Goal: Task Accomplishment & Management: Complete application form

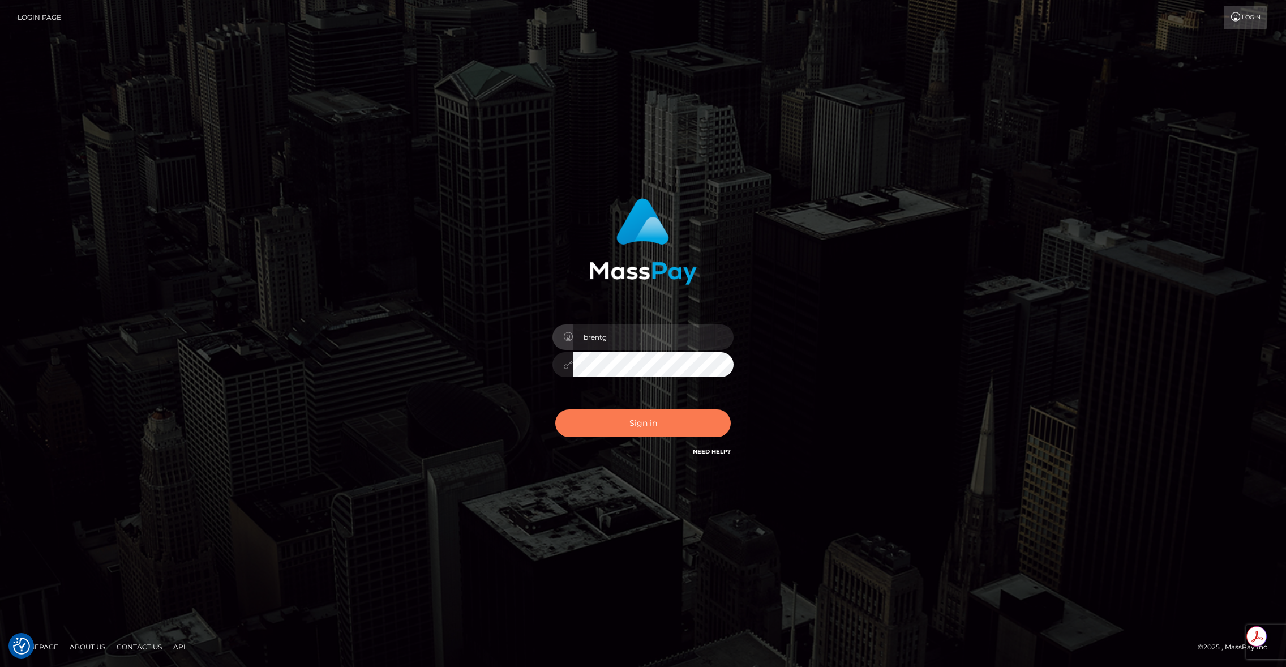
click at [613, 414] on button "Sign in" at bounding box center [642, 423] width 175 height 28
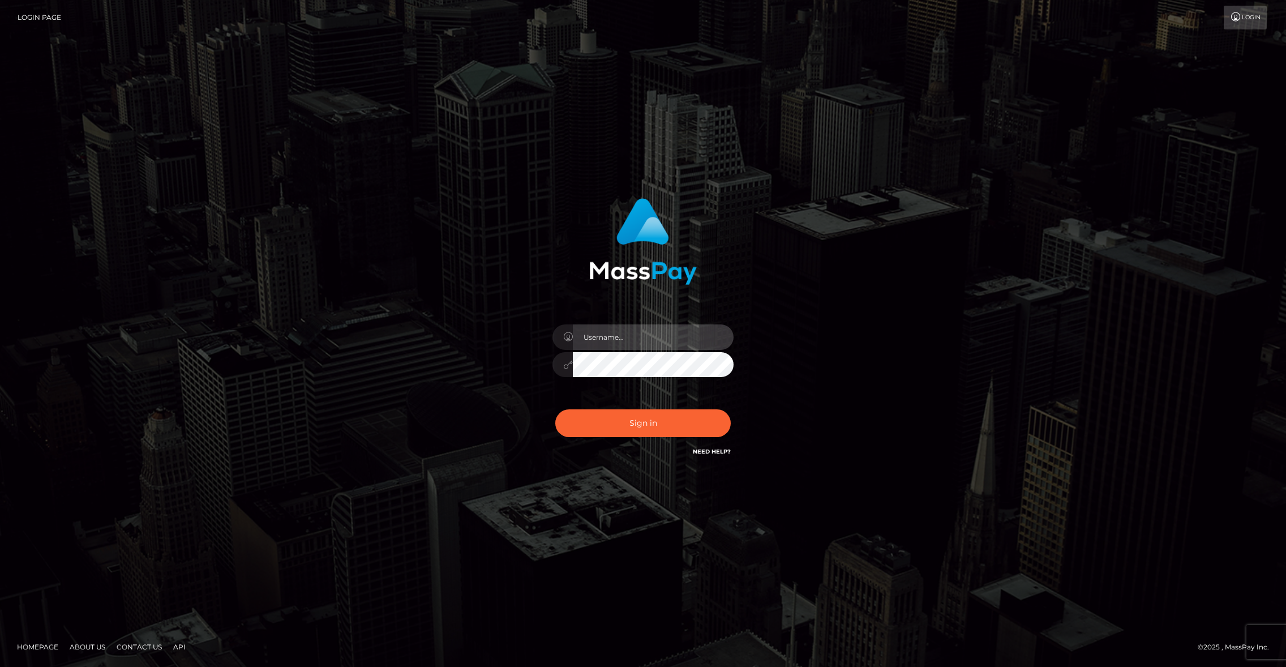
type input "brentg"
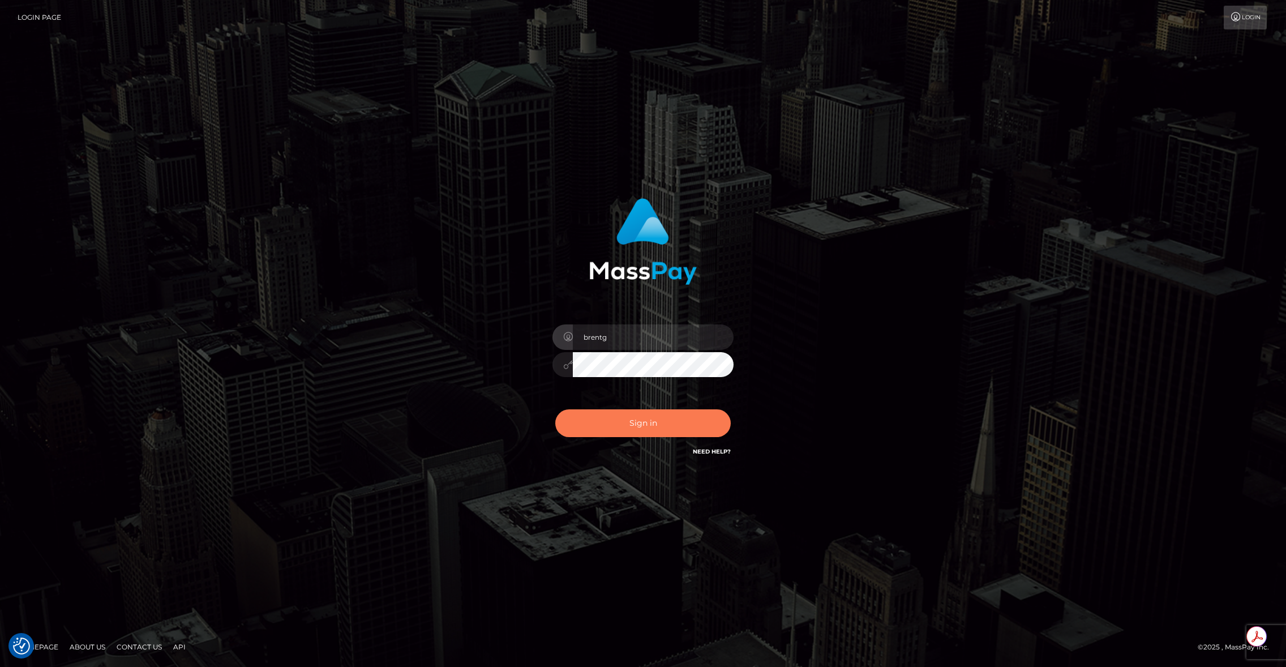
click at [613, 414] on button "Sign in" at bounding box center [642, 423] width 175 height 28
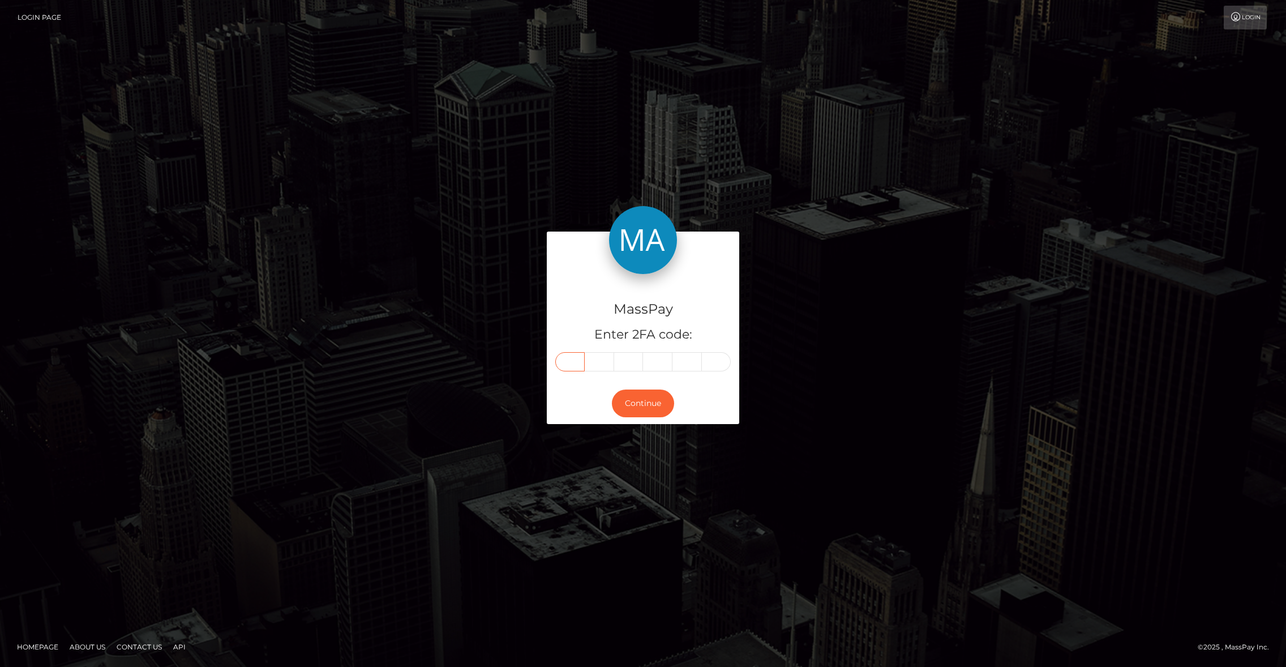
paste input "2"
type input "2"
type input "8"
type input "6"
type input "2"
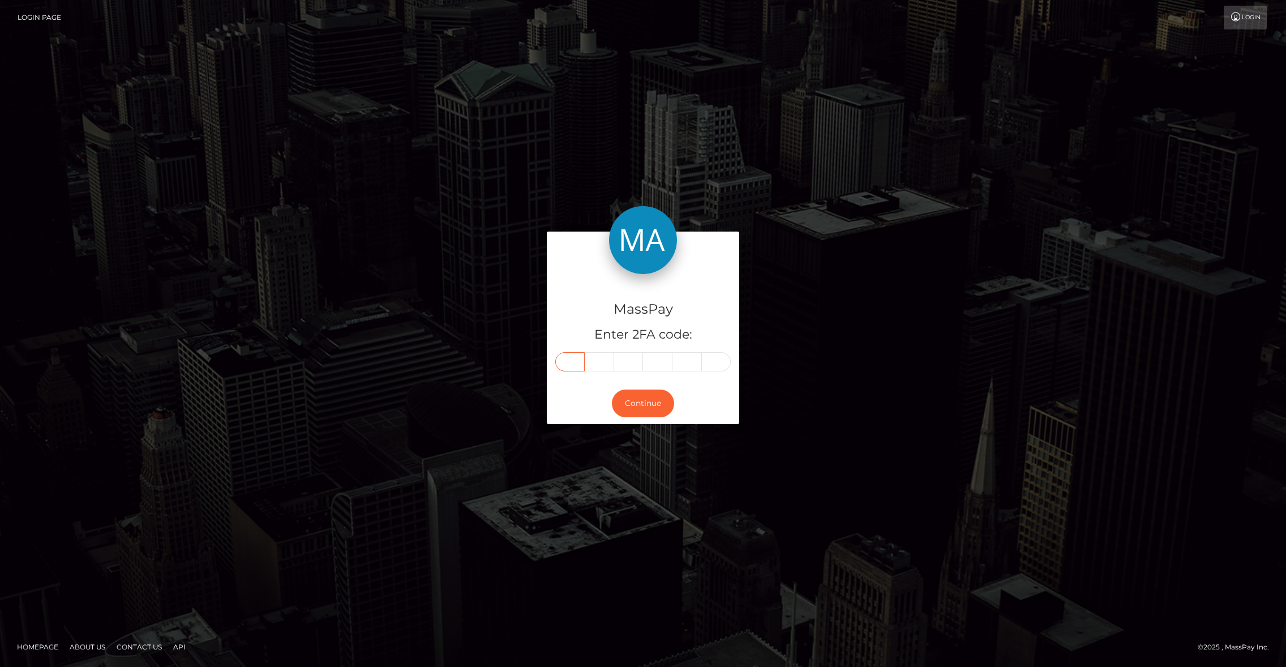
type input "3"
type input "6"
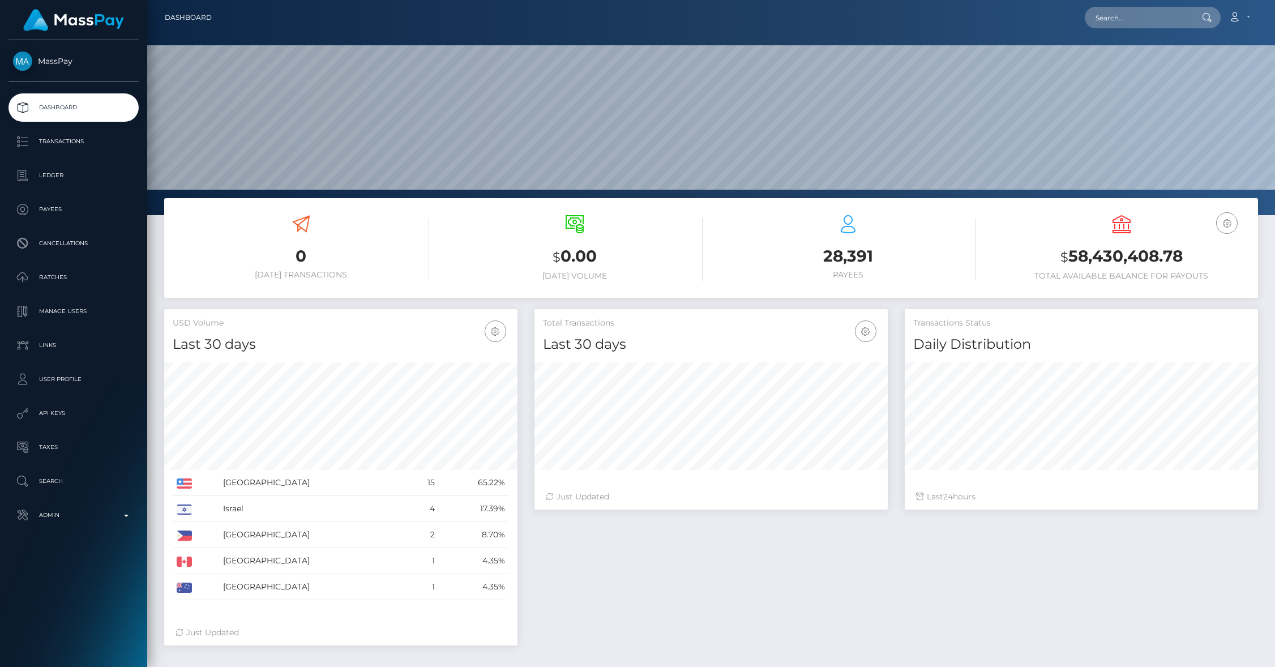
scroll to position [200, 353]
click at [118, 387] on p "User Profile" at bounding box center [73, 379] width 121 height 17
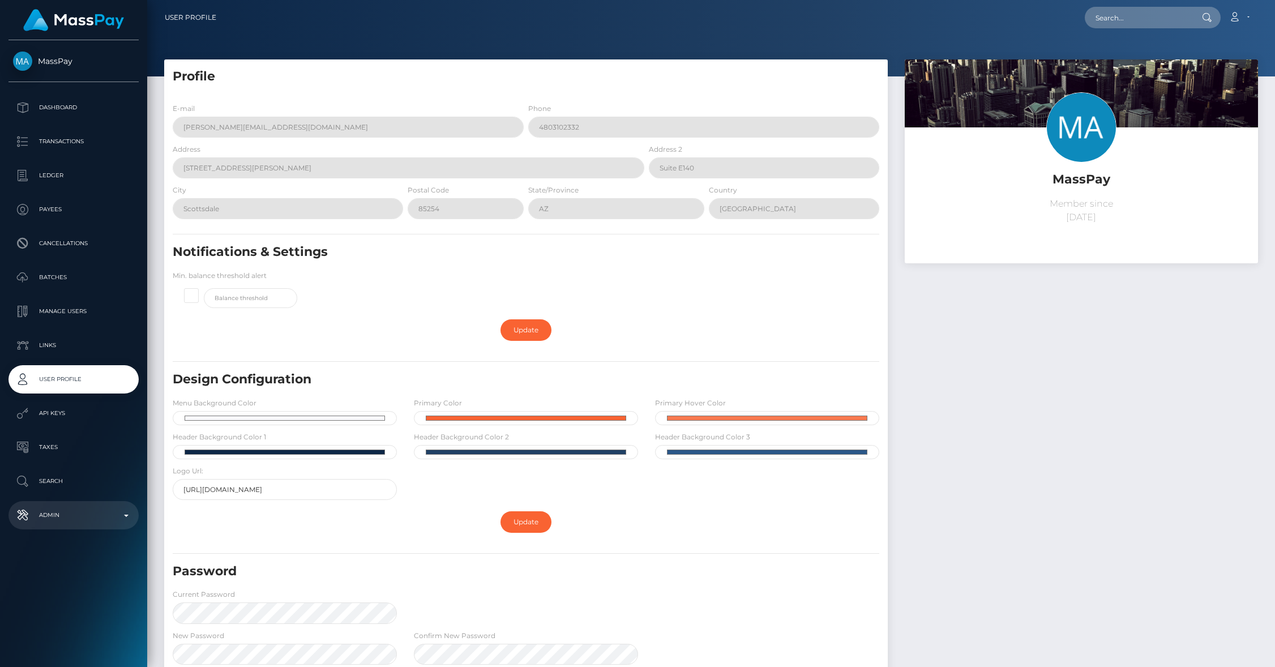
click at [92, 511] on p "Admin" at bounding box center [73, 515] width 121 height 17
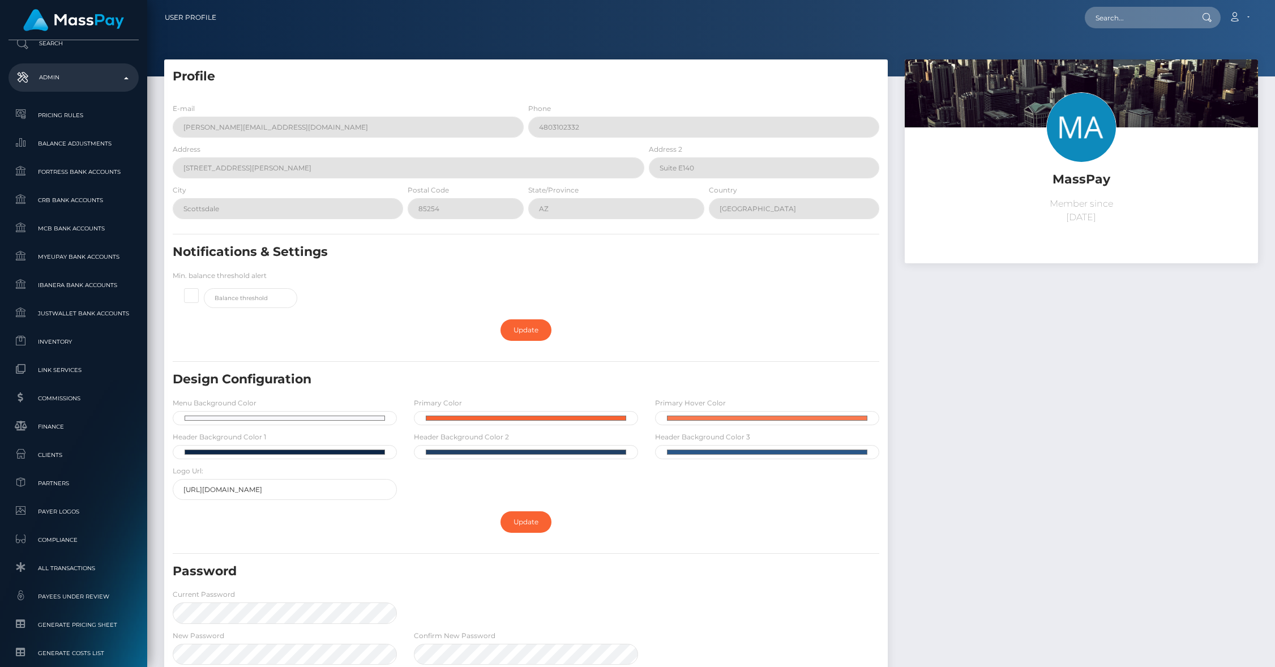
scroll to position [506, 0]
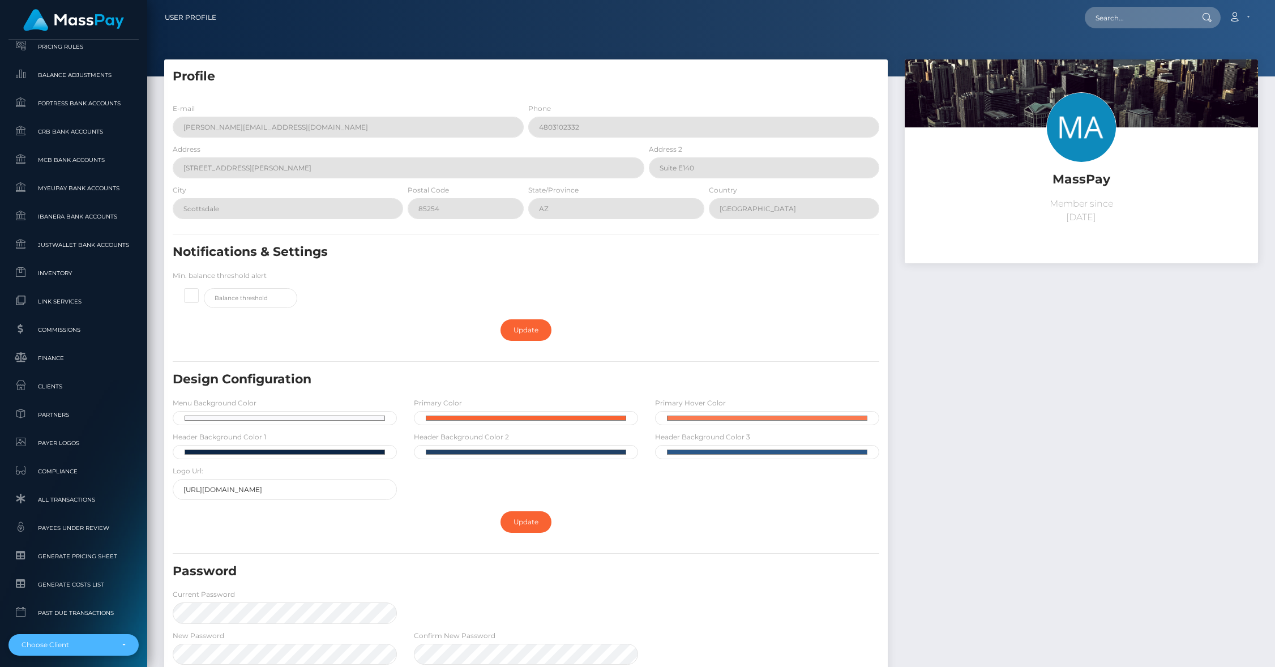
click at [70, 640] on div "Choose Client" at bounding box center [67, 644] width 91 height 9
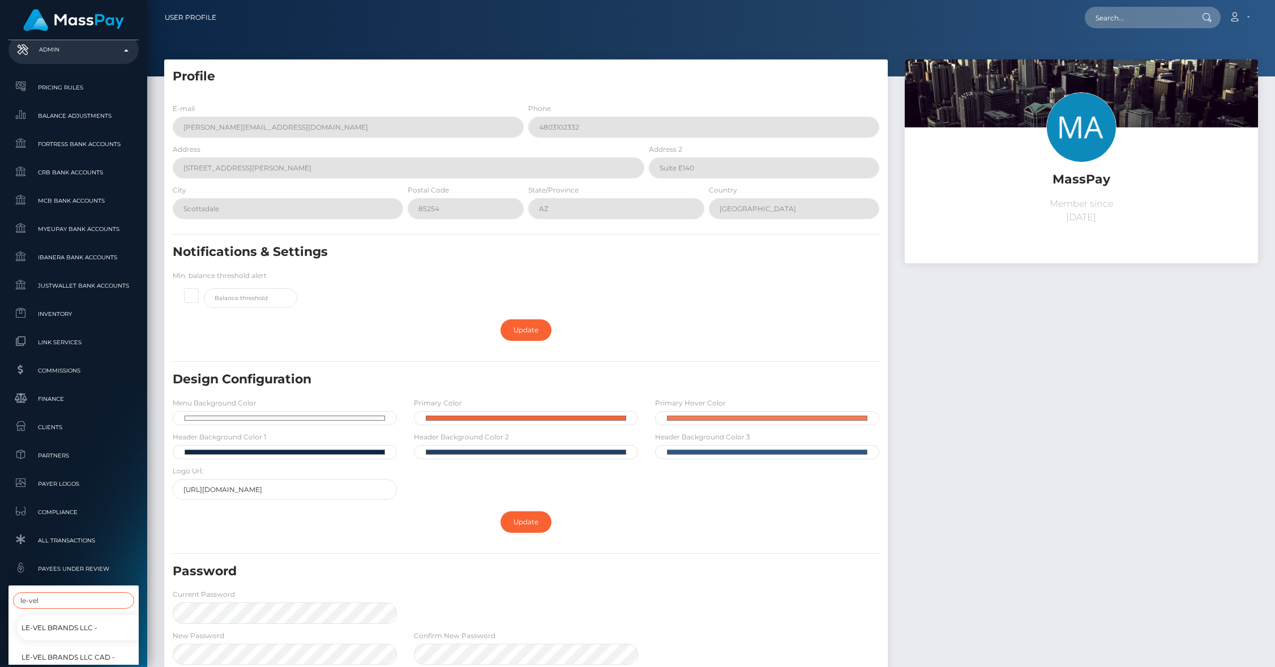
scroll to position [553, 0]
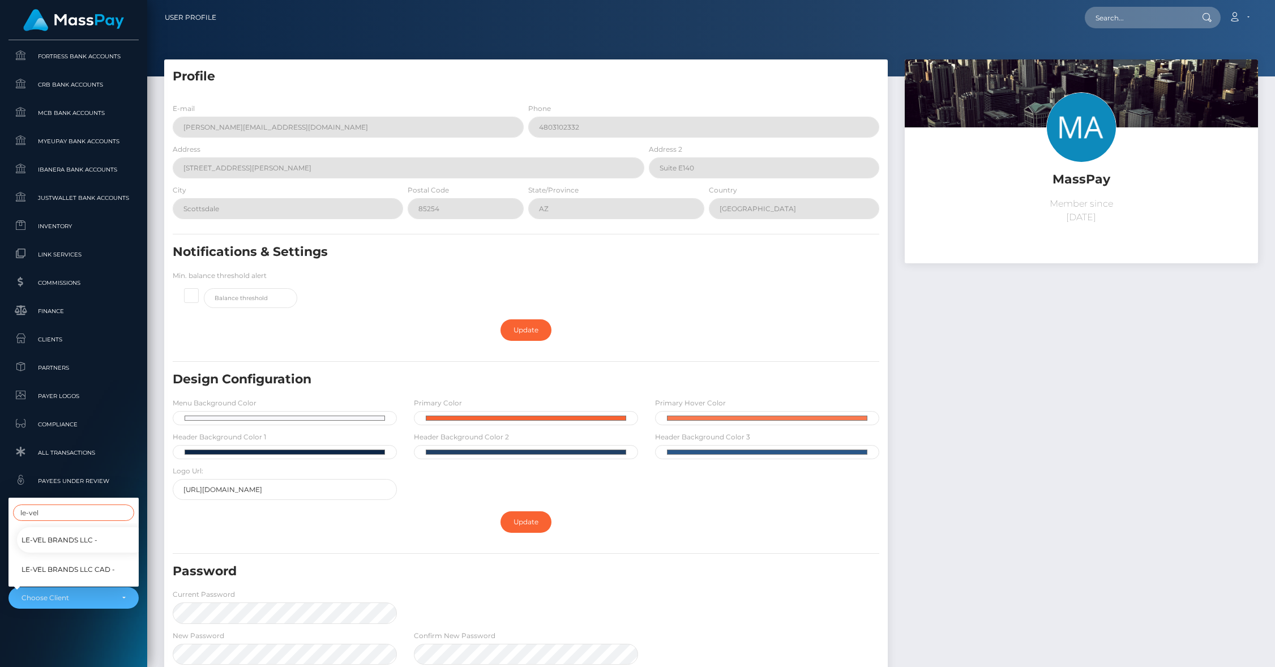
type input "le-vel"
click at [96, 562] on span "Le-Vel Brands LLC CAD -" at bounding box center [68, 569] width 93 height 15
select select "336"
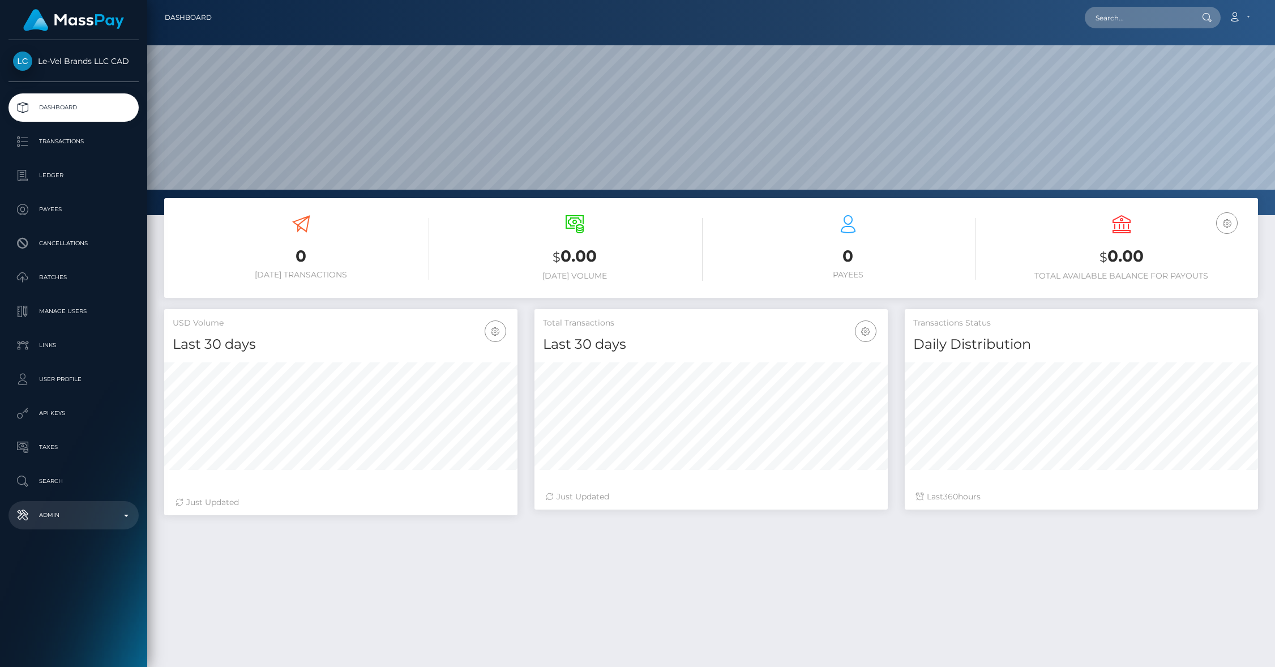
scroll to position [200, 353]
click at [126, 516] on b at bounding box center [126, 516] width 5 height 2
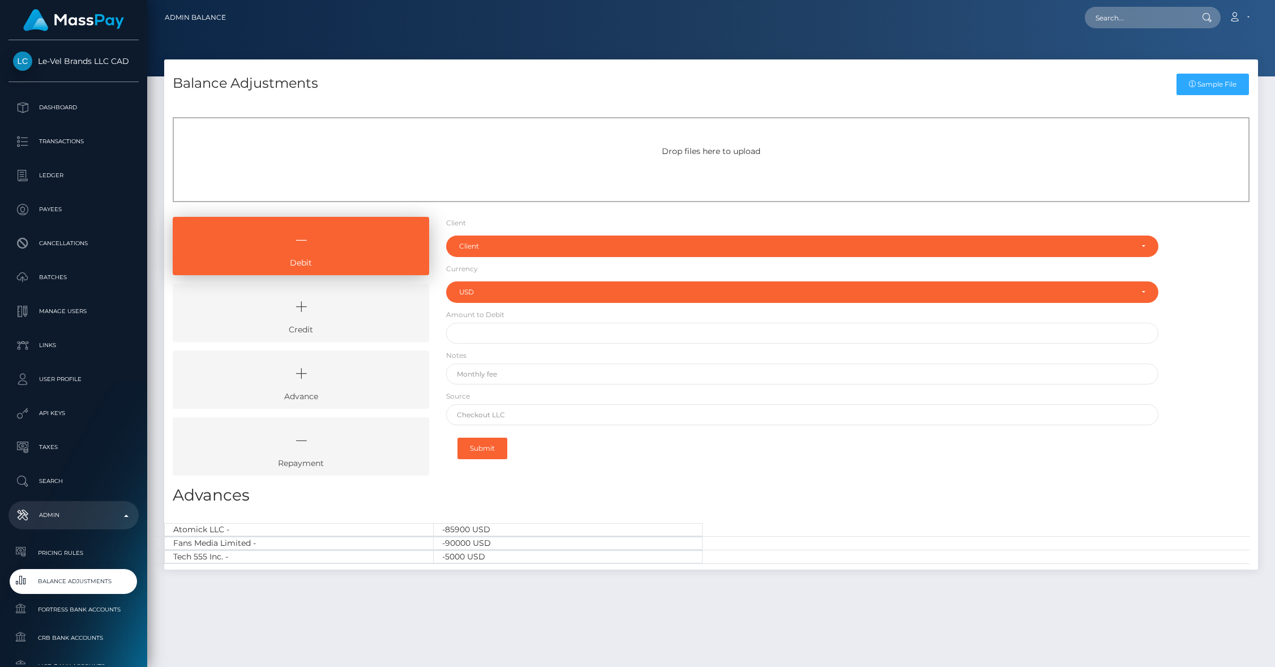
select select "USD"
click at [284, 315] on icon at bounding box center [301, 307] width 230 height 34
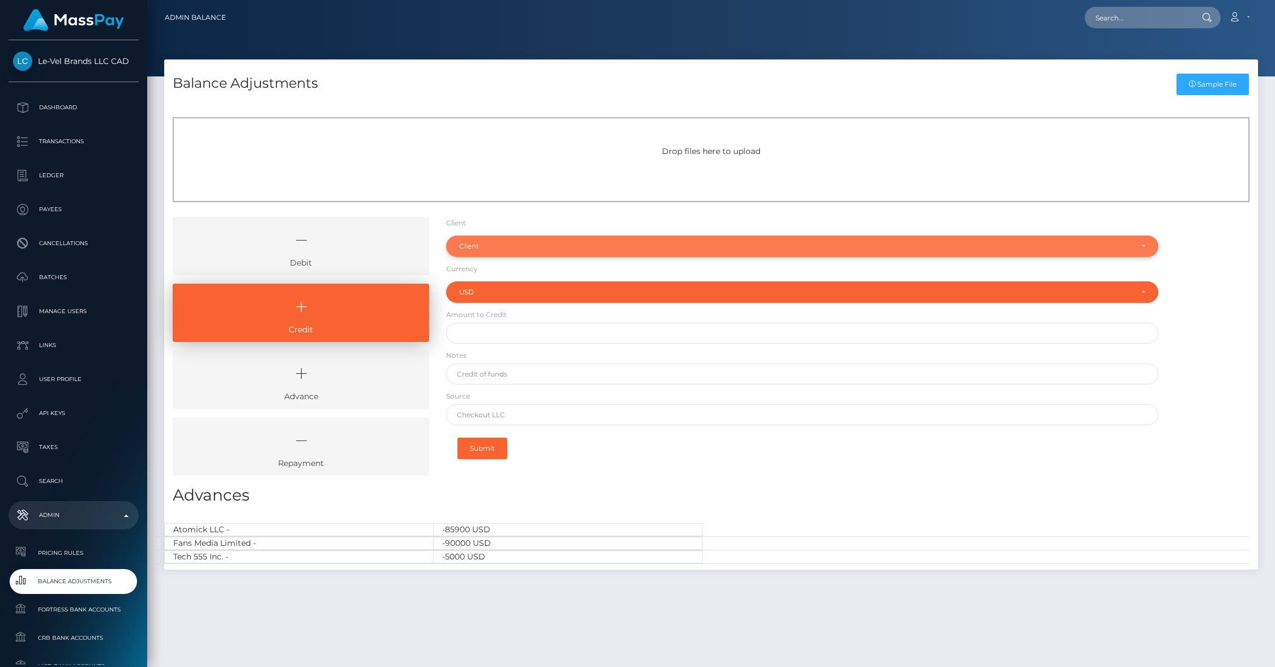
click at [503, 245] on div "Client" at bounding box center [795, 246] width 673 height 9
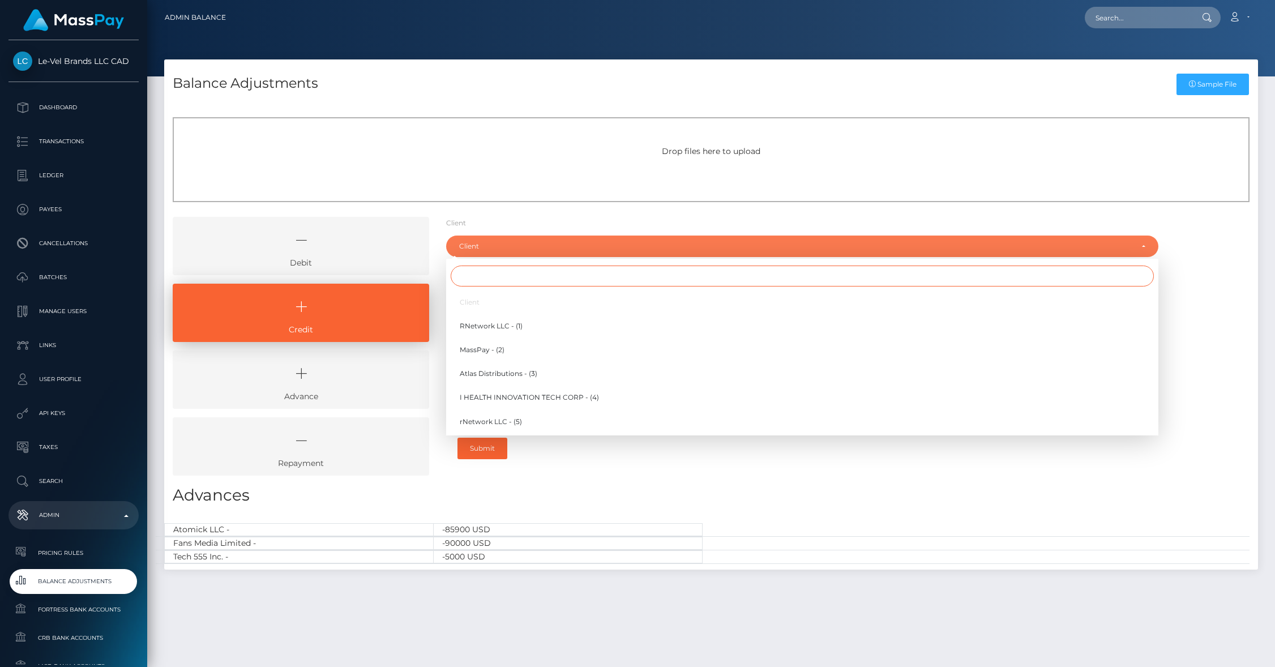
click at [495, 276] on input "Search" at bounding box center [802, 275] width 703 height 21
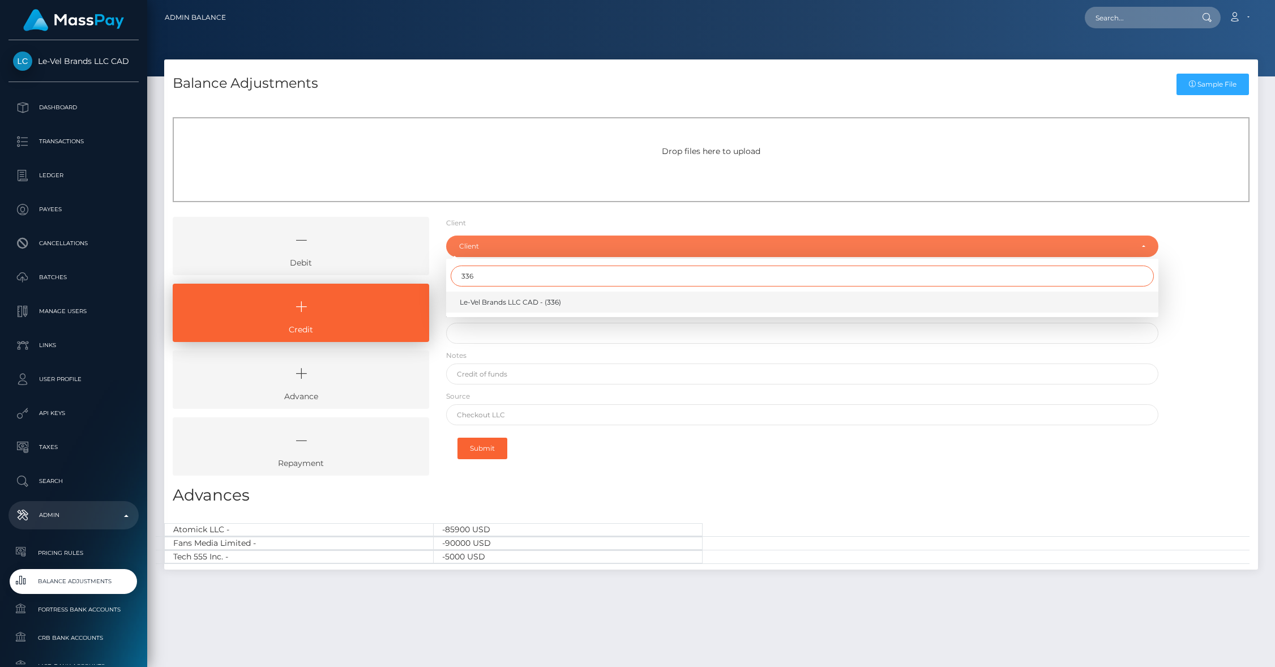
type input "336"
click at [476, 303] on span "Le-Vel Brands LLC CAD - (336)" at bounding box center [510, 302] width 101 height 10
select select "336"
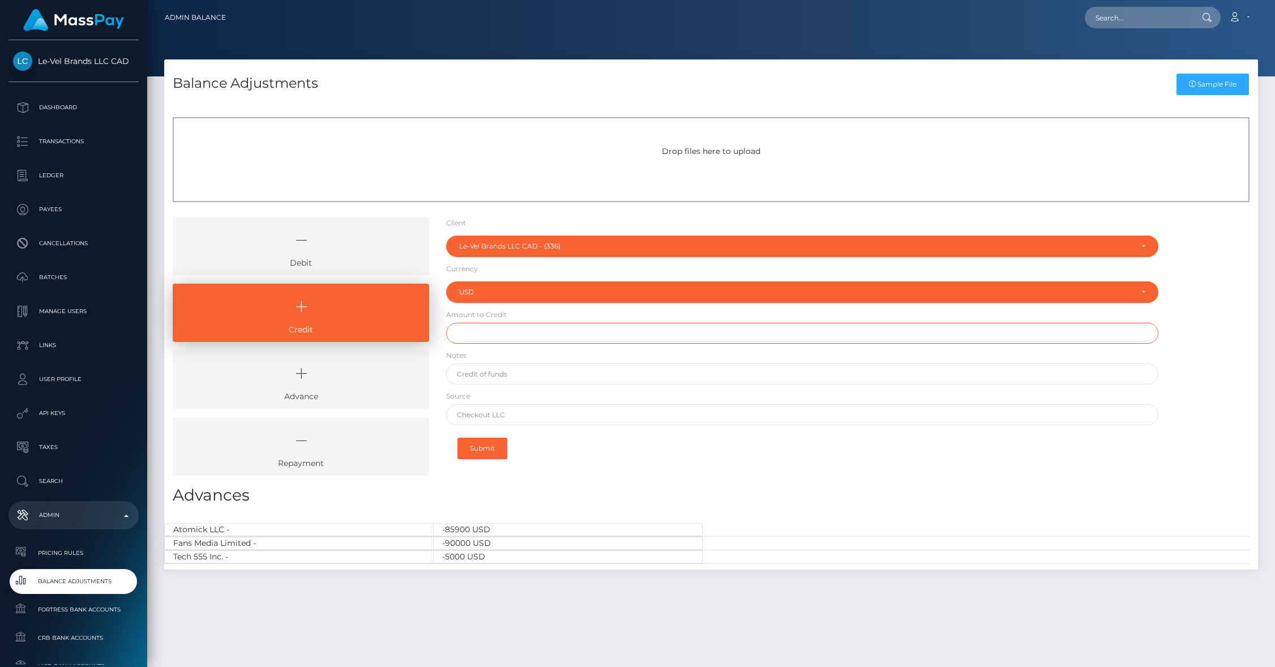
click at [507, 331] on input "text" at bounding box center [802, 333] width 712 height 21
type input "$50.00"
click at [501, 370] on input "text" at bounding box center [802, 373] width 712 height 21
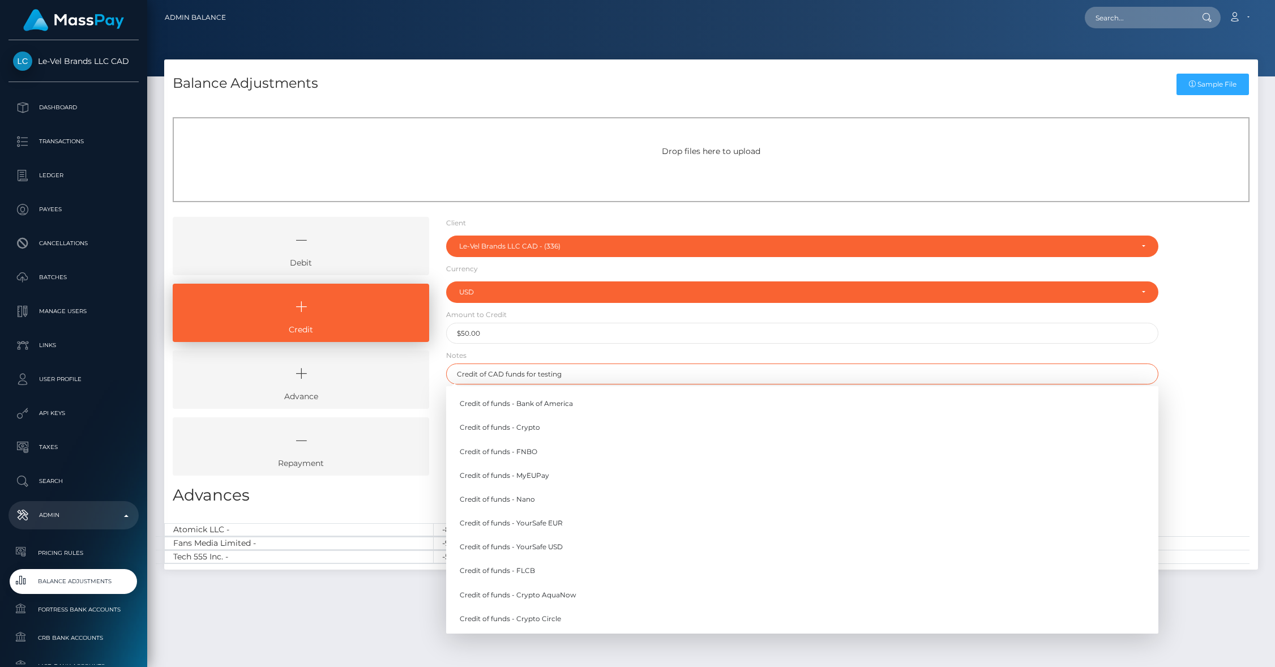
type input "Credit of CAD funds for testing"
click at [516, 353] on form "Client Client RNetwork LLC - (1) MassPay - (2) Atlas Distributions - (3) I HEAL…" at bounding box center [802, 342] width 712 height 250
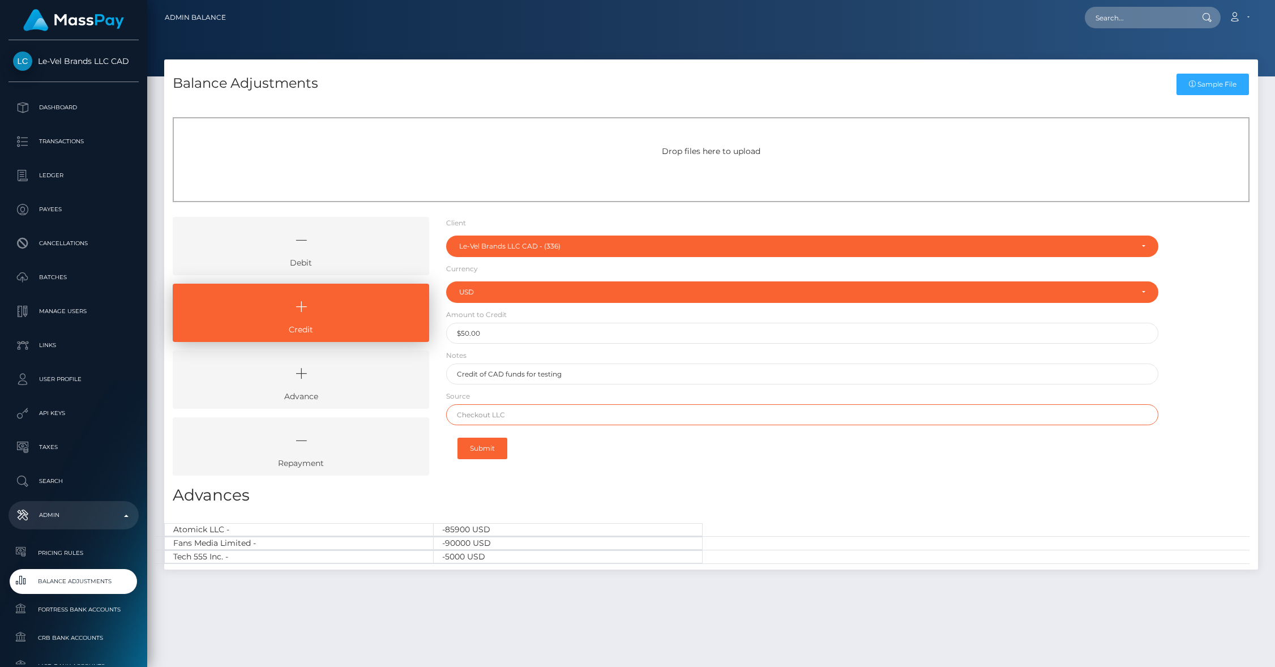
click at [533, 412] on input "text" at bounding box center [802, 414] width 712 height 21
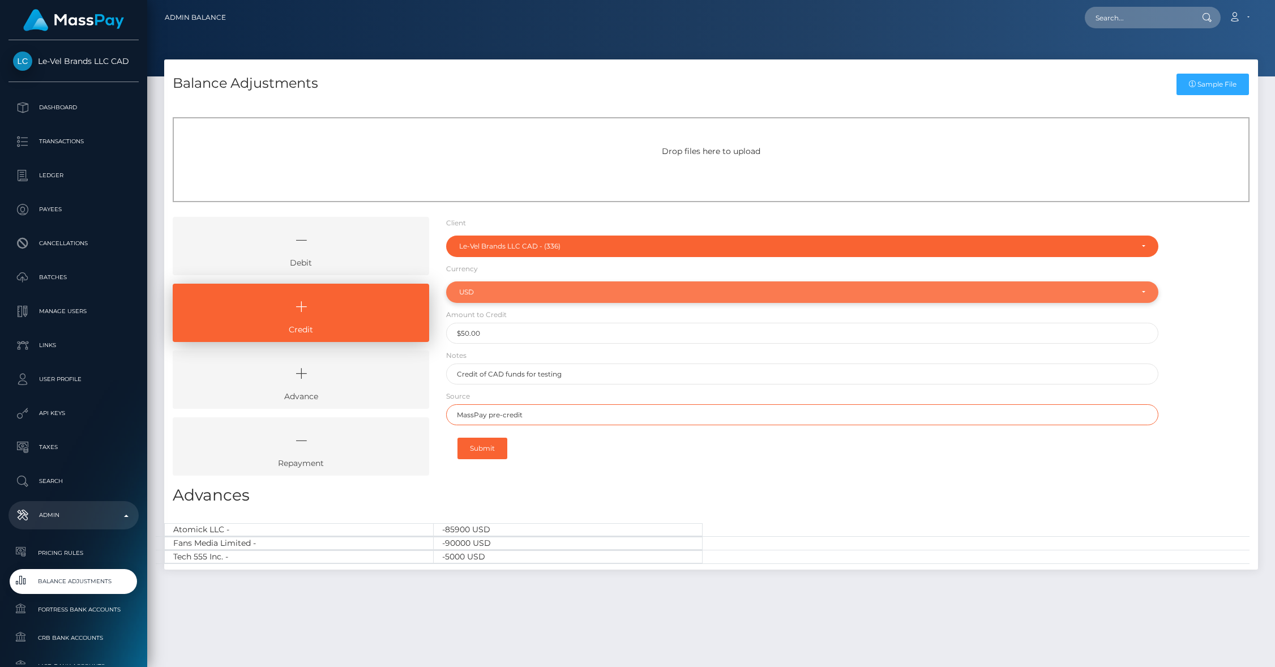
type input "MassPay pre-credit"
click at [466, 295] on div "USD" at bounding box center [795, 292] width 673 height 9
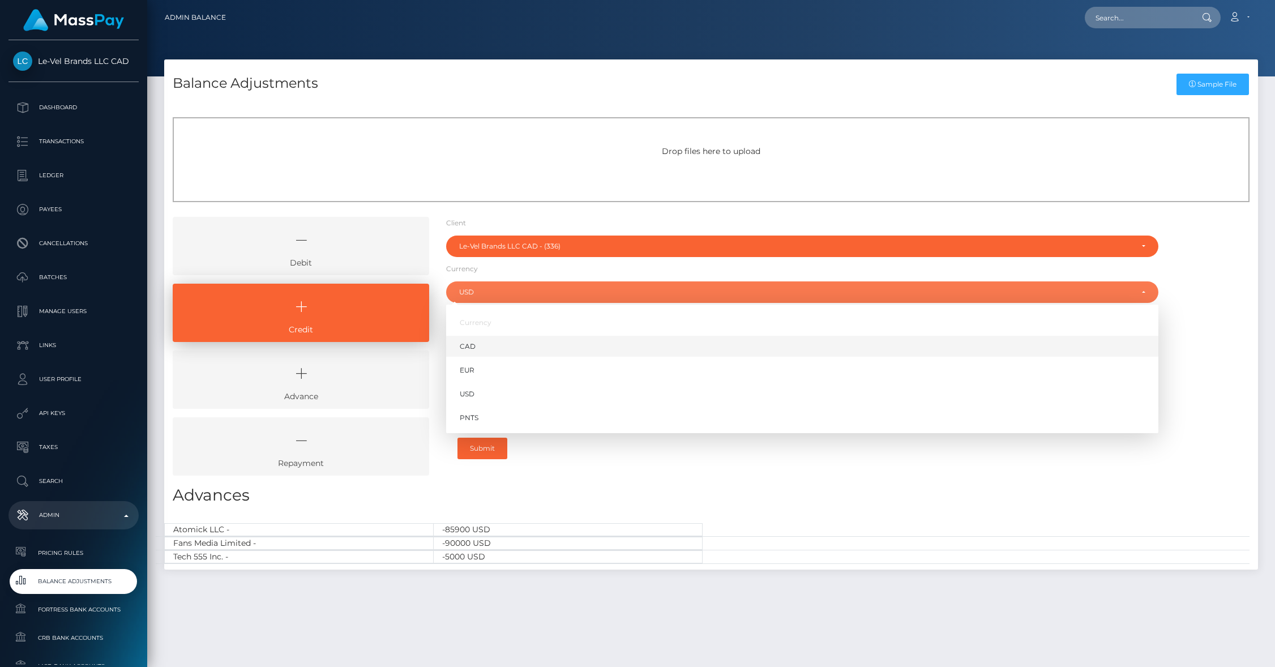
click at [471, 343] on span "CAD" at bounding box center [468, 346] width 16 height 10
select select "CAD"
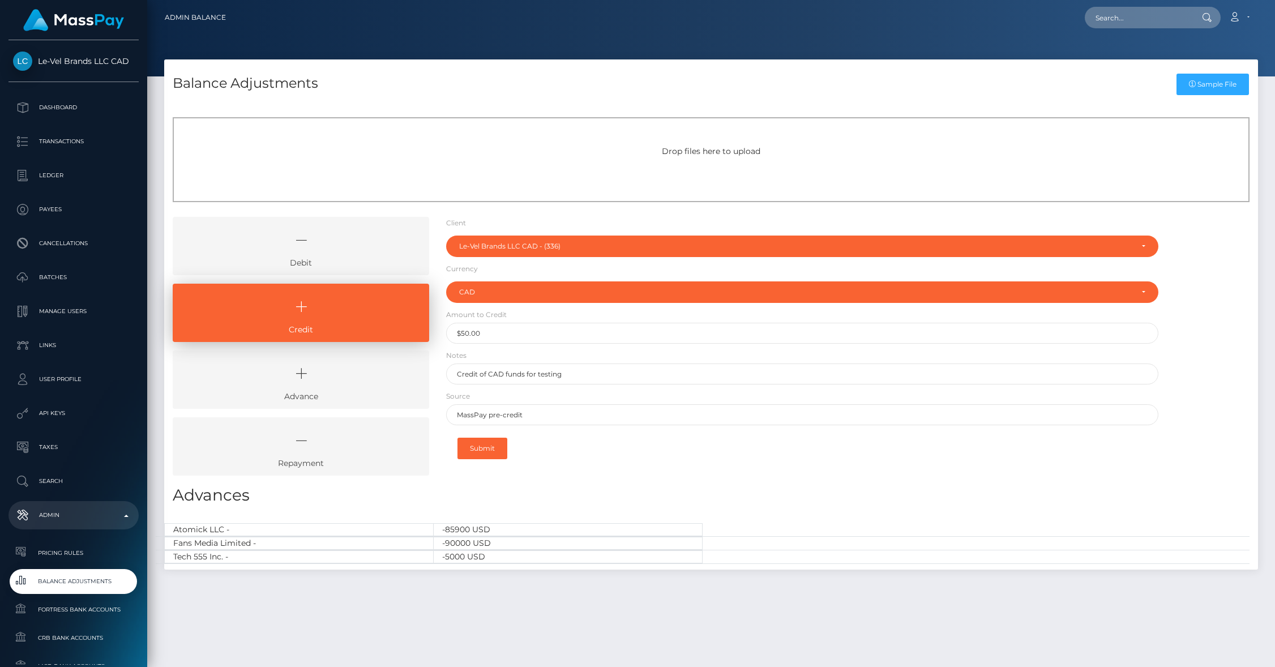
click at [634, 481] on div "Client Client RNetwork LLC - (1) MassPay - (2) Atlas Distributions - (3) I HEAL…" at bounding box center [802, 350] width 729 height 267
click at [483, 442] on button "Submit" at bounding box center [482, 449] width 50 height 22
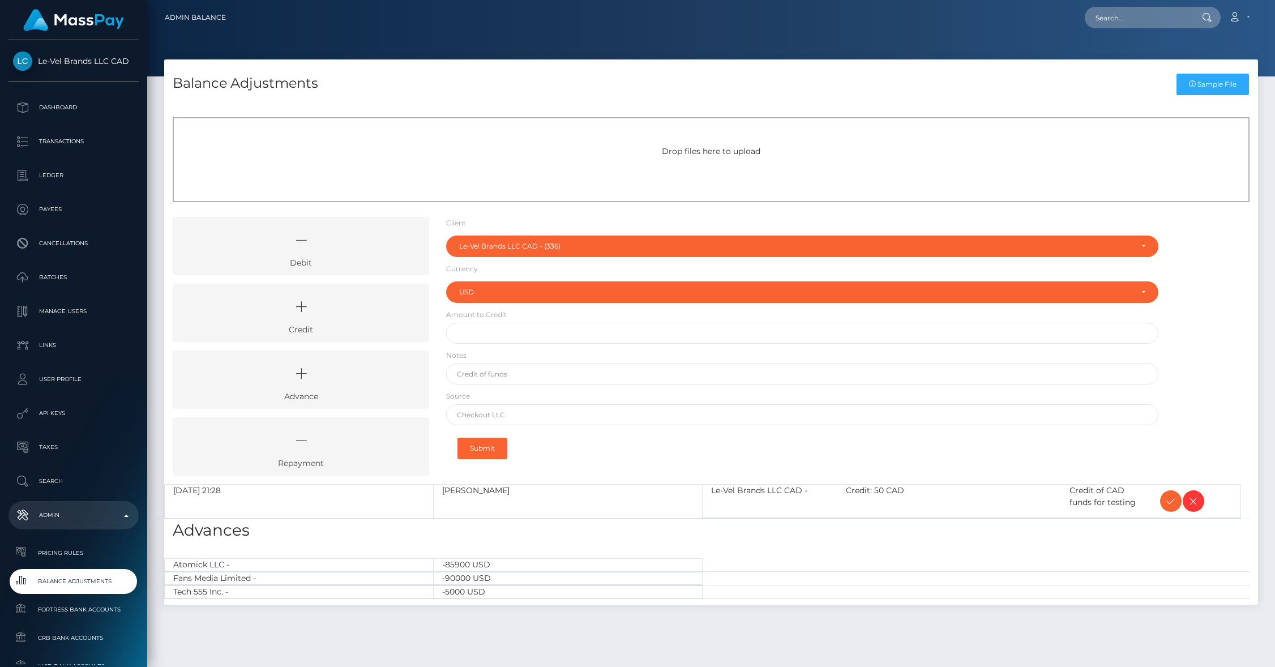
select select "336"
select select "USD"
click at [1168, 503] on icon at bounding box center [1171, 501] width 14 height 14
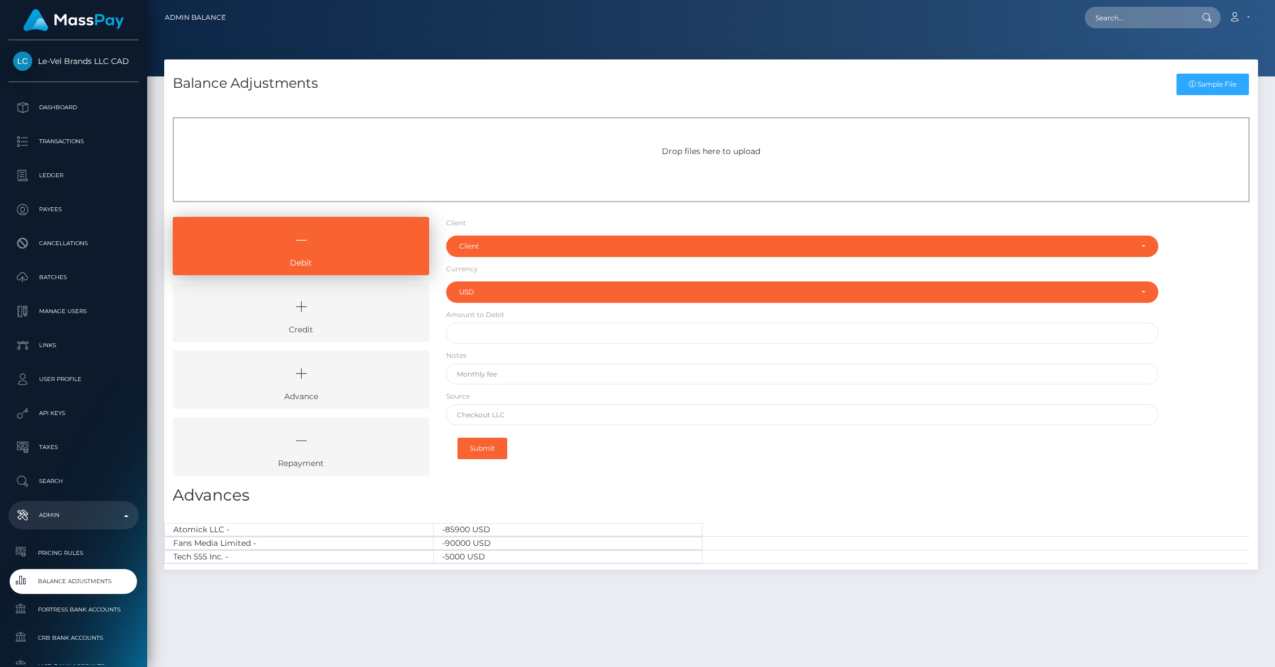
select select "USD"
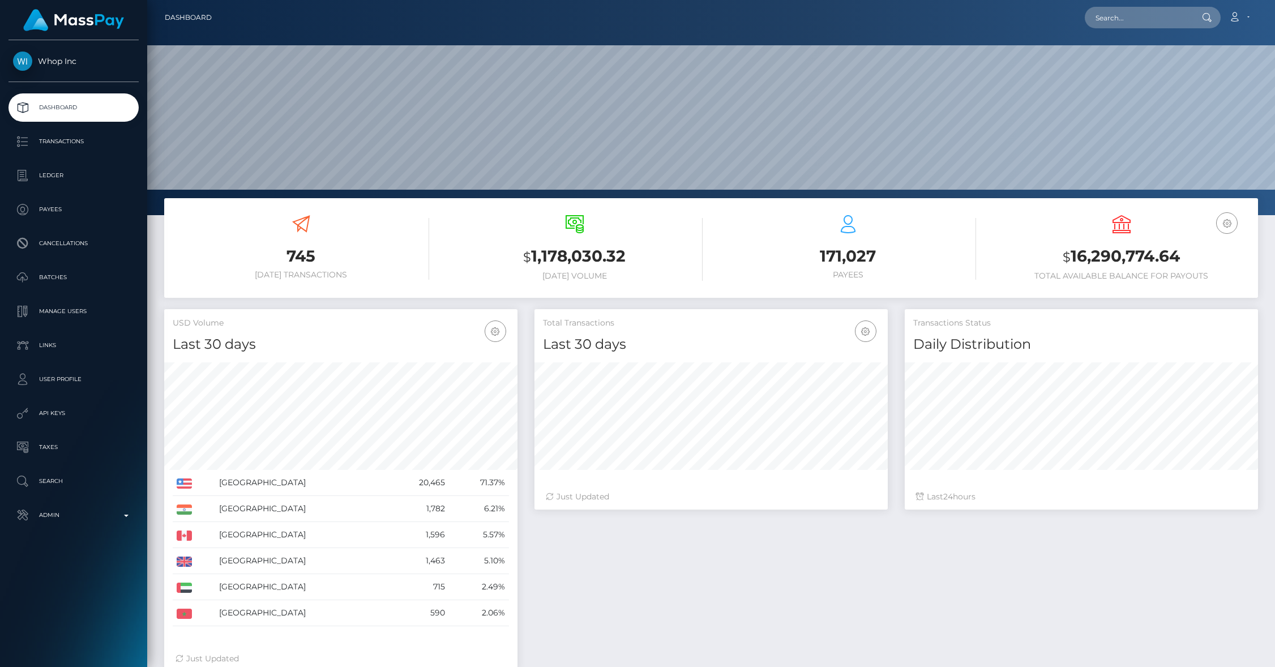
scroll to position [200, 353]
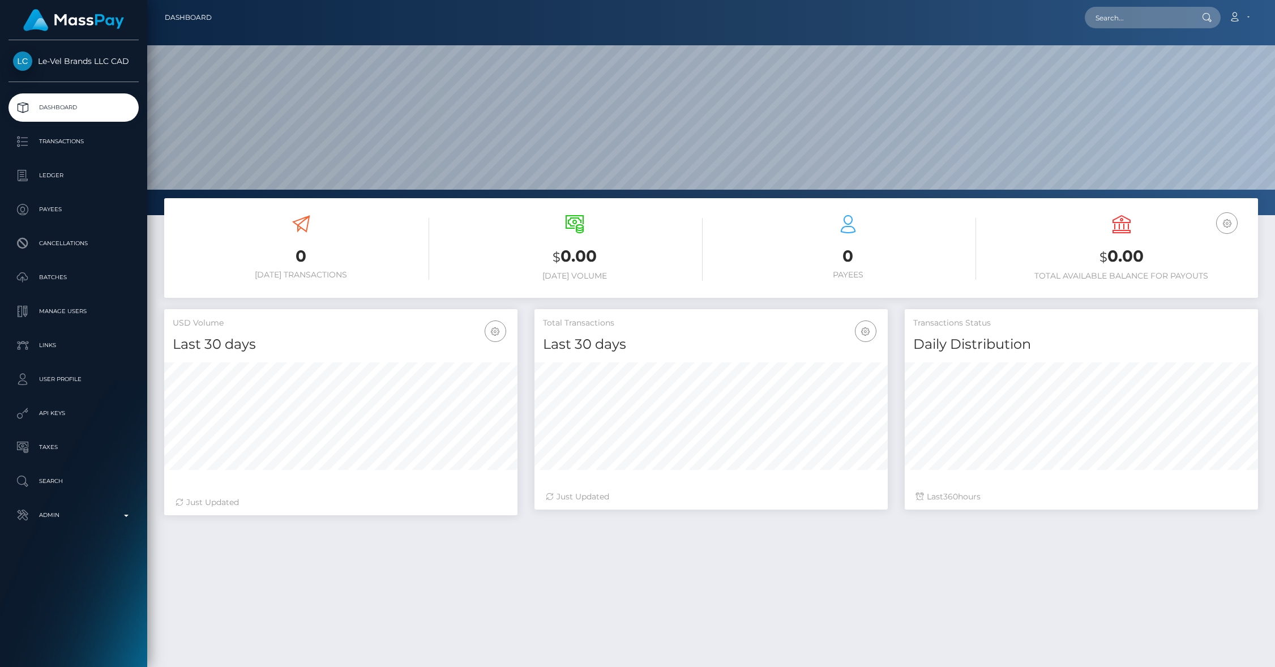
scroll to position [200, 353]
click at [1228, 227] on icon "button" at bounding box center [1227, 223] width 14 height 14
click at [1192, 255] on link "CAD Balance" at bounding box center [1192, 259] width 91 height 21
click at [1120, 18] on input "text" at bounding box center [1138, 18] width 106 height 22
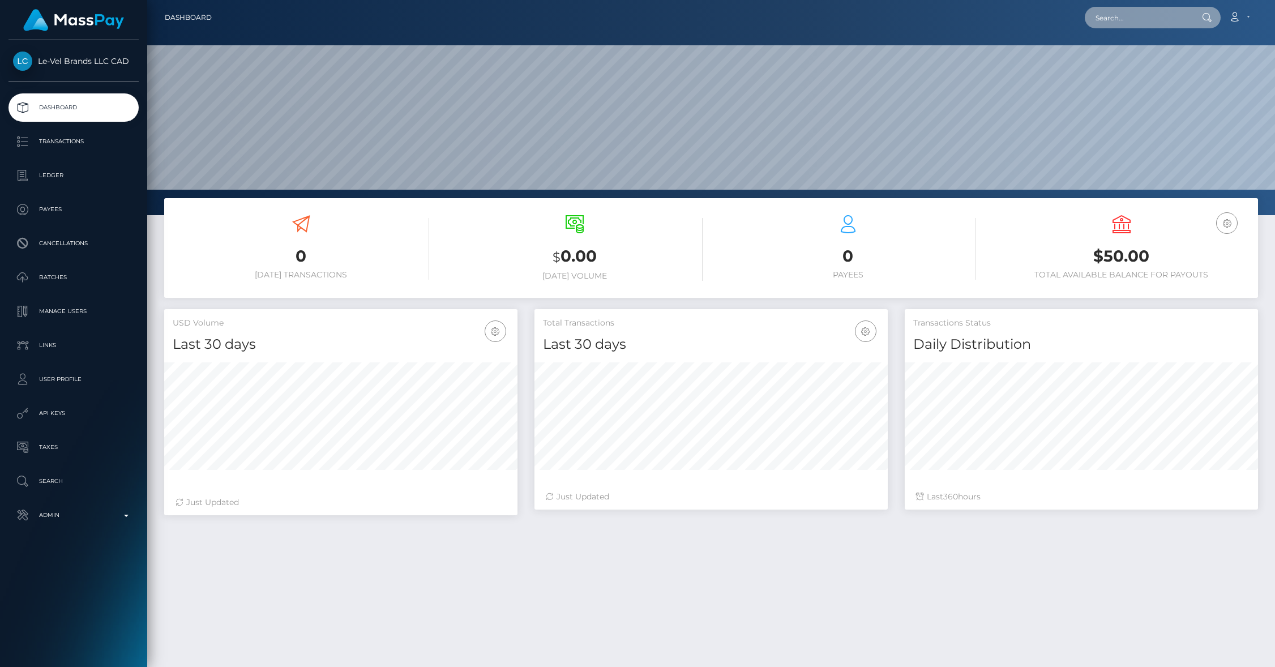
paste input "pout_F36DG3PFCTtnQ"
type input "pout_F36DG3PFCTtnQ"
click at [1137, 61] on link "Velo Labs Limited (Whop Inc - )" at bounding box center [1151, 58] width 132 height 21
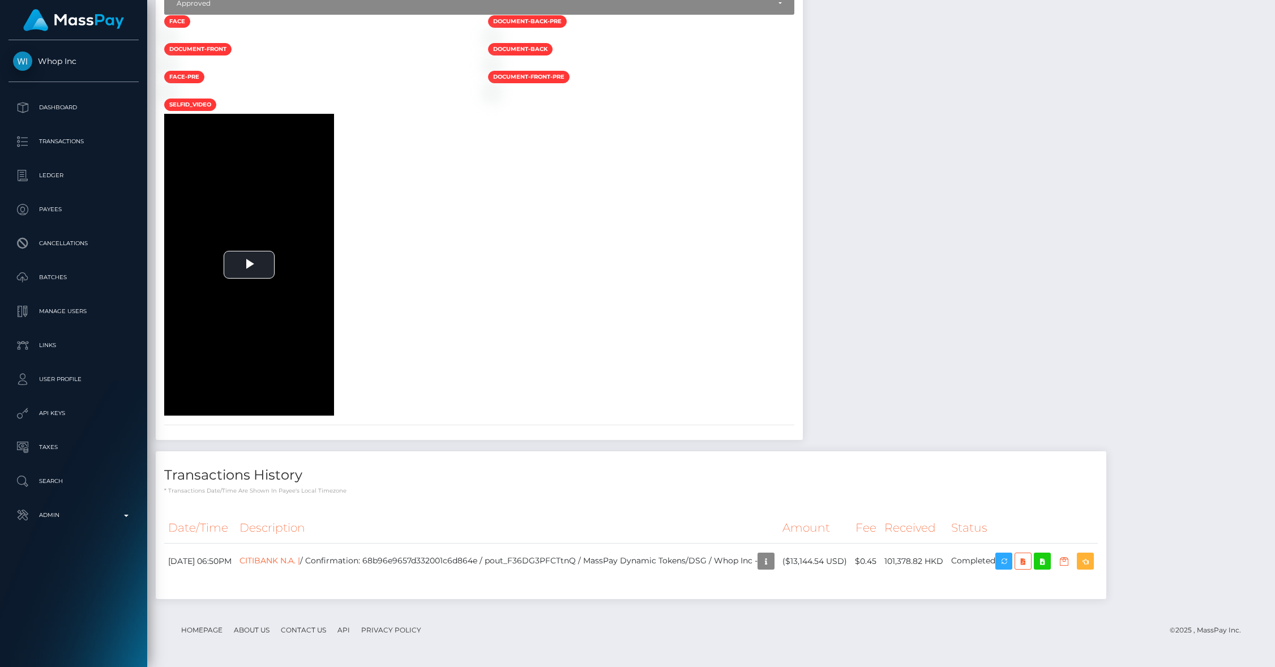
scroll to position [1661, 0]
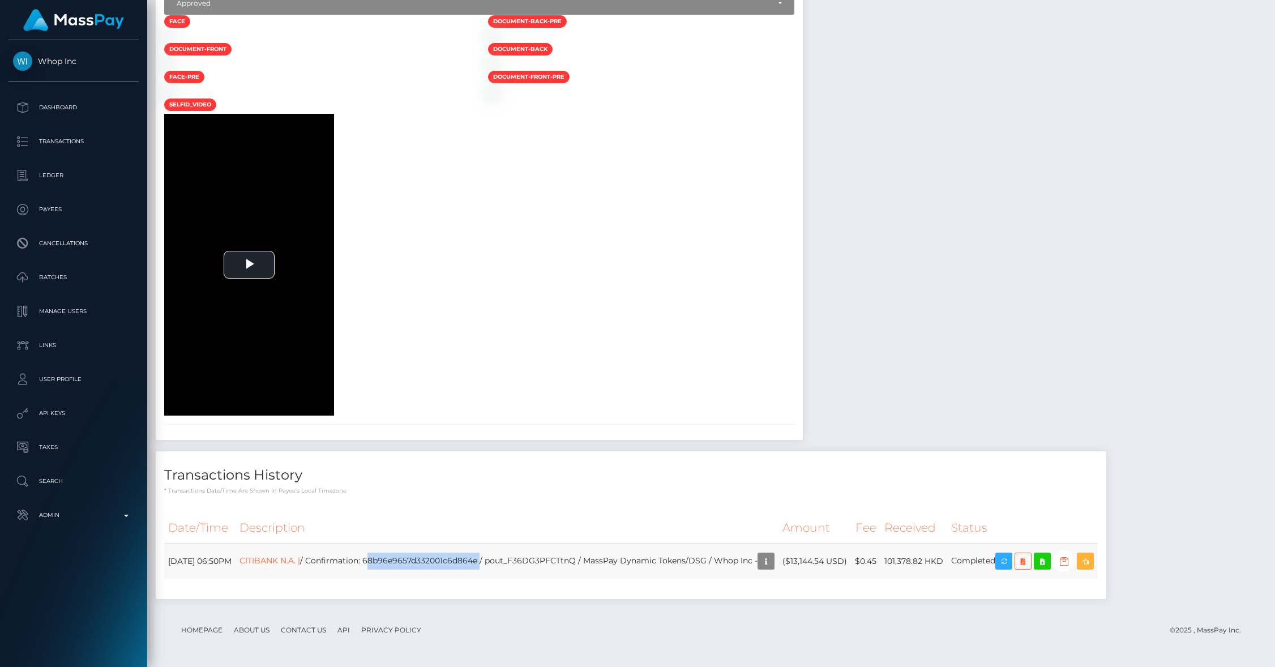
copy td "68b96e9657d332001c6d864e"
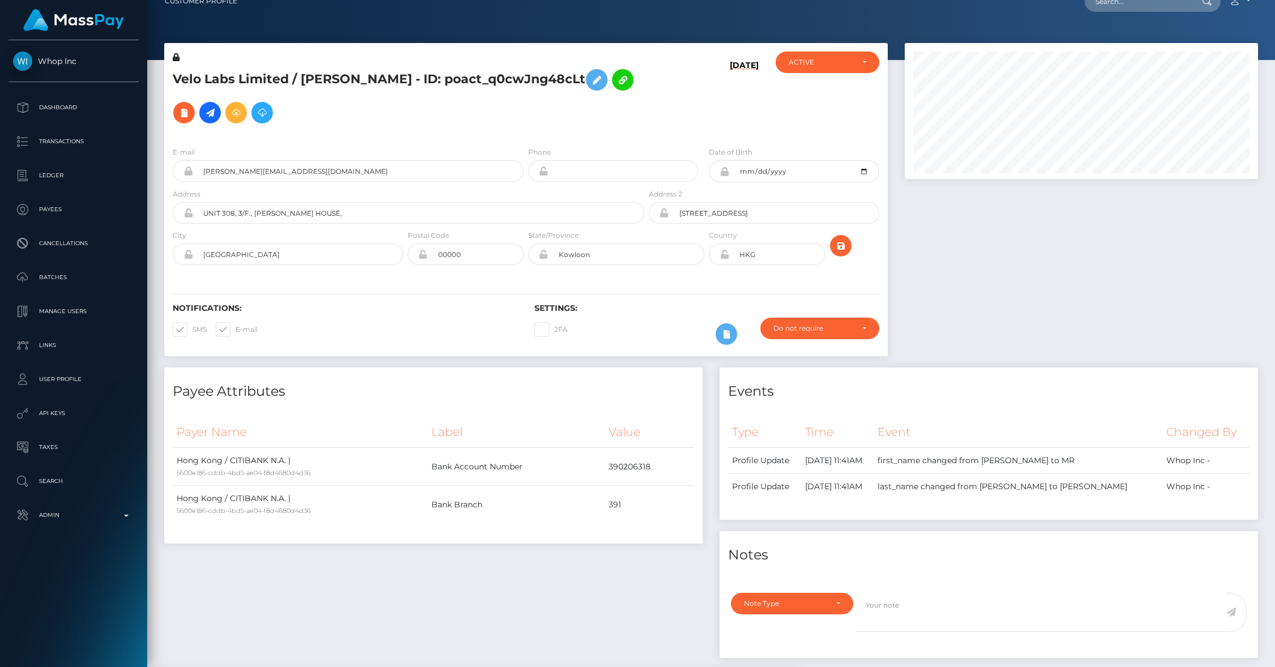
scroll to position [0, 0]
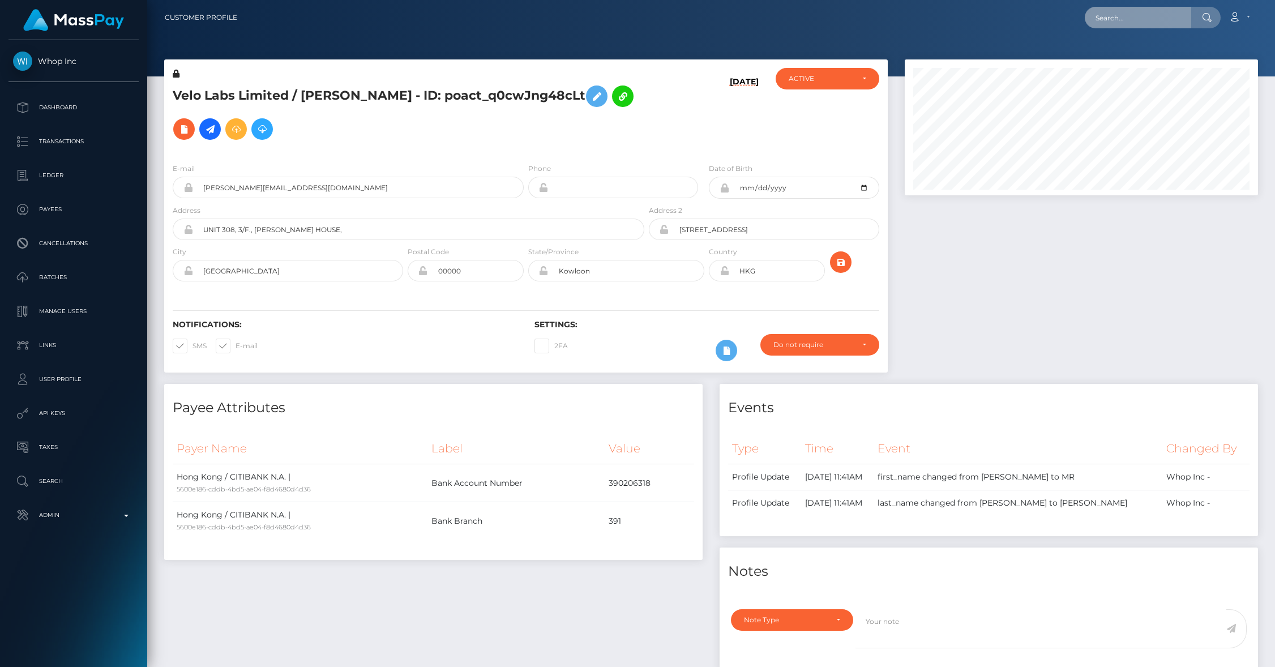
click at [1145, 18] on input "text" at bounding box center [1138, 18] width 106 height 22
paste input "1333859420"
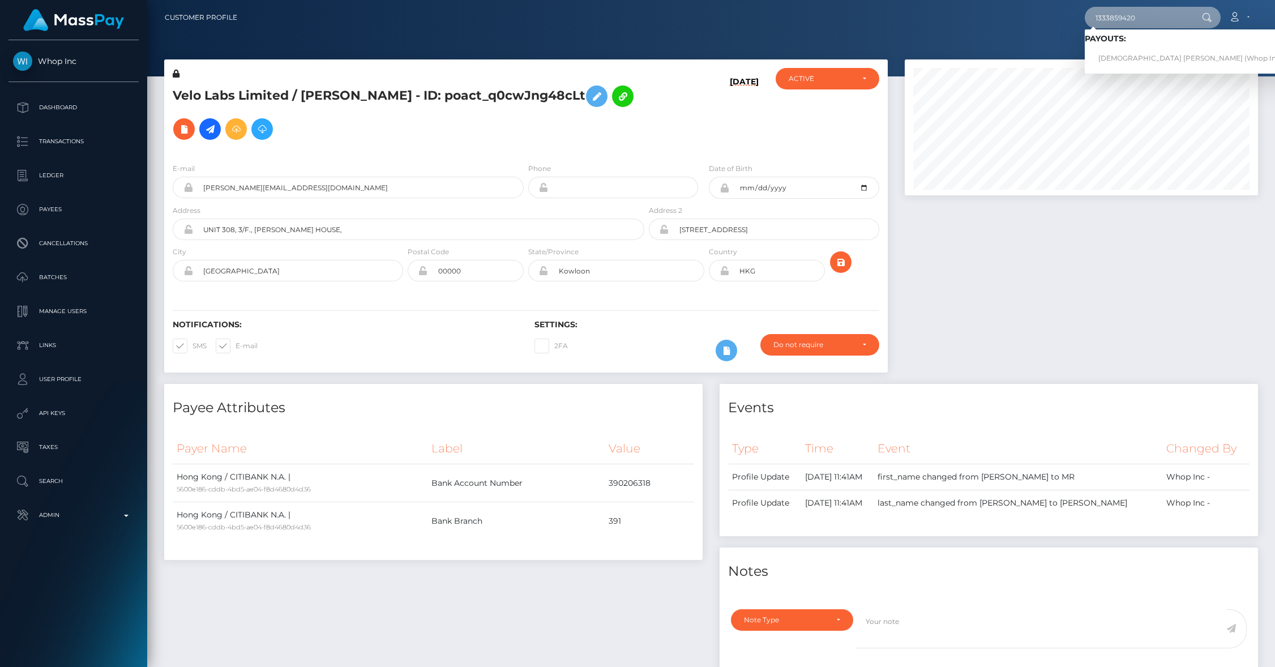
type input "1333859420"
click at [1154, 57] on link "JEVAUNIE ANTONIO DAYE (Whop Inc - )" at bounding box center [1193, 58] width 217 height 21
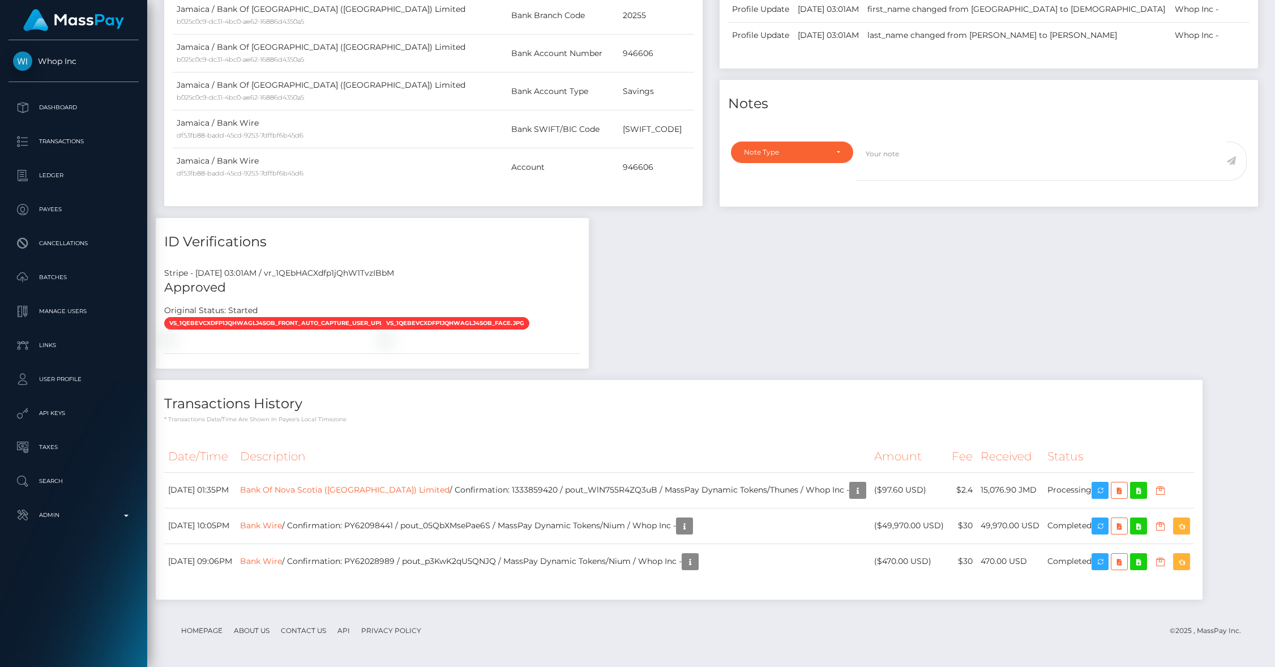
scroll to position [136, 353]
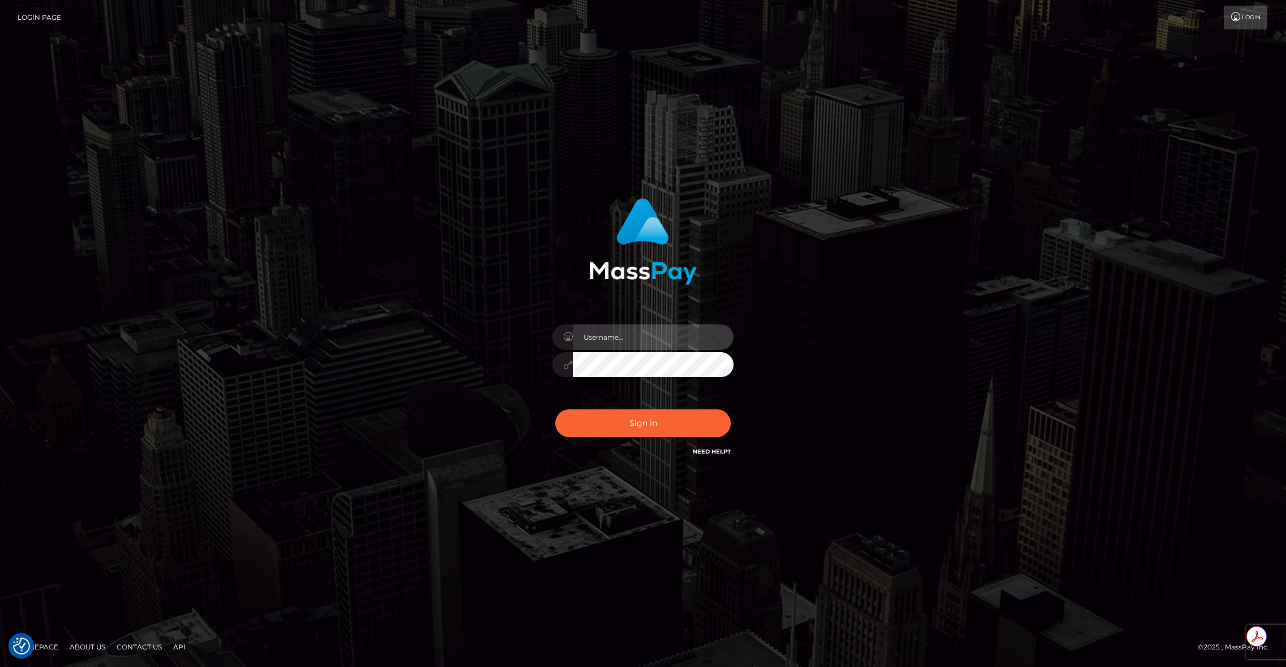
type input "brentg"
click at [681, 436] on div "Sign in Need Help?" at bounding box center [643, 427] width 198 height 50
click at [661, 423] on button "Sign in" at bounding box center [642, 423] width 175 height 28
type input "brentg"
click at [392, 438] on div "brentg Sign in" at bounding box center [642, 334] width 645 height 288
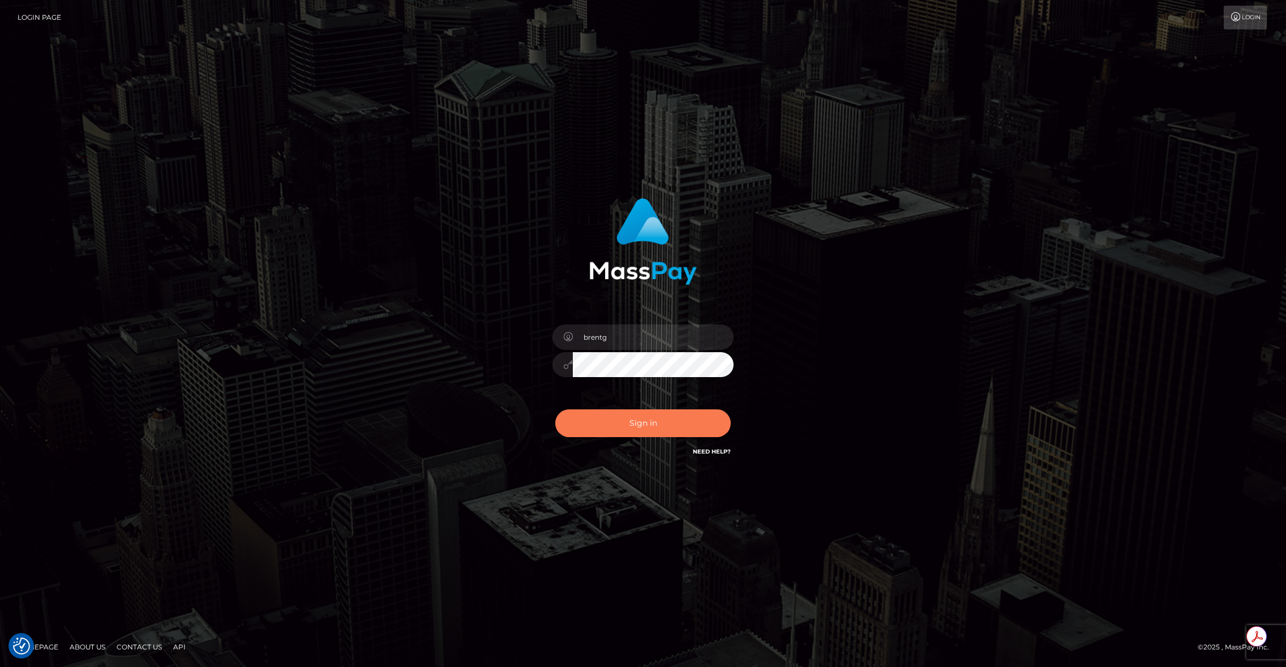
click at [640, 429] on button "Sign in" at bounding box center [642, 423] width 175 height 28
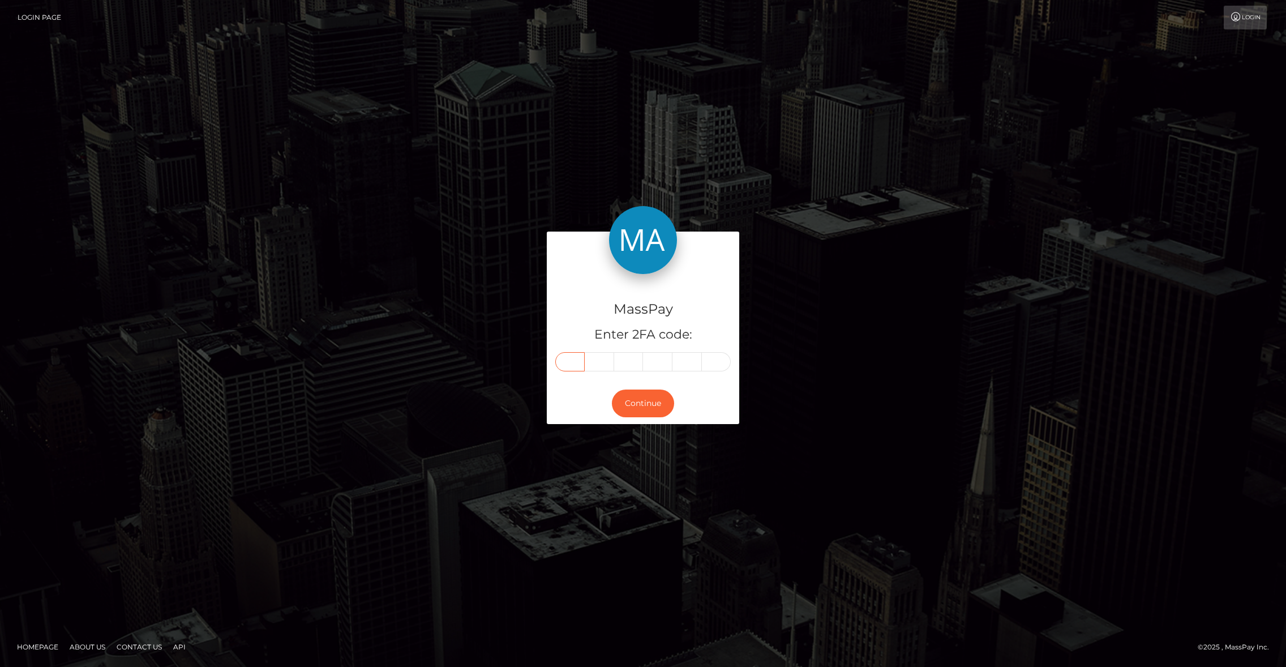
paste input "0"
type input "0"
type input "4"
type input "2"
type input "0"
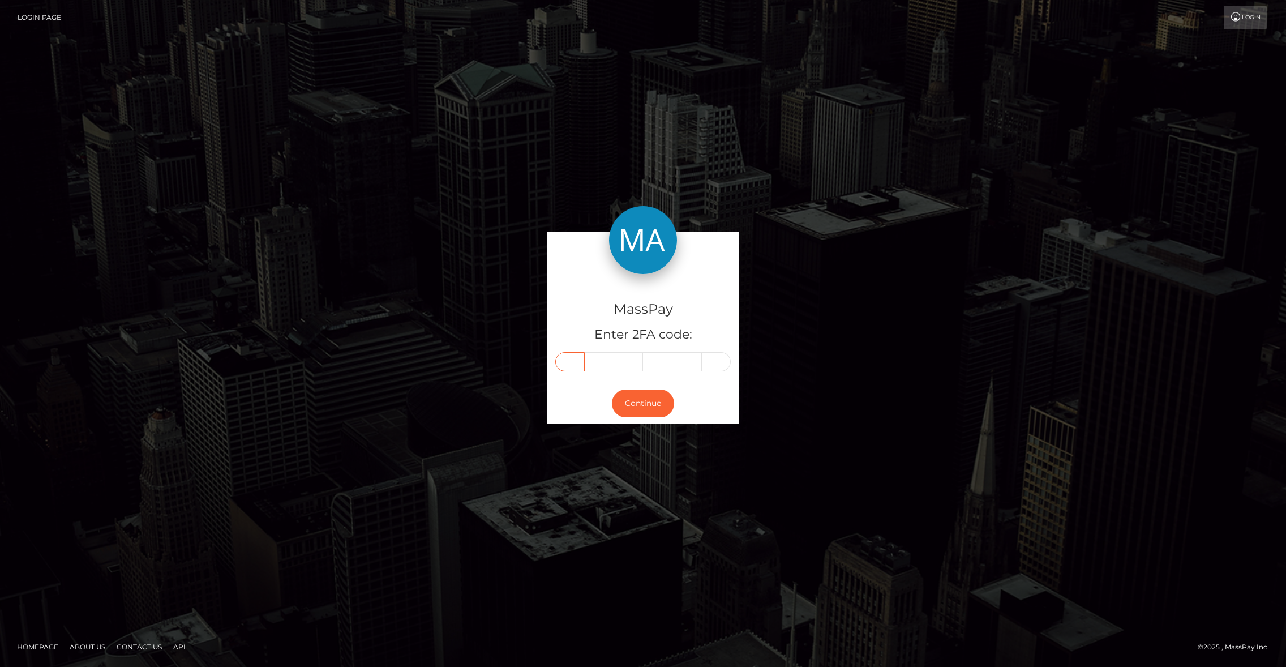
type input "7"
type input "2"
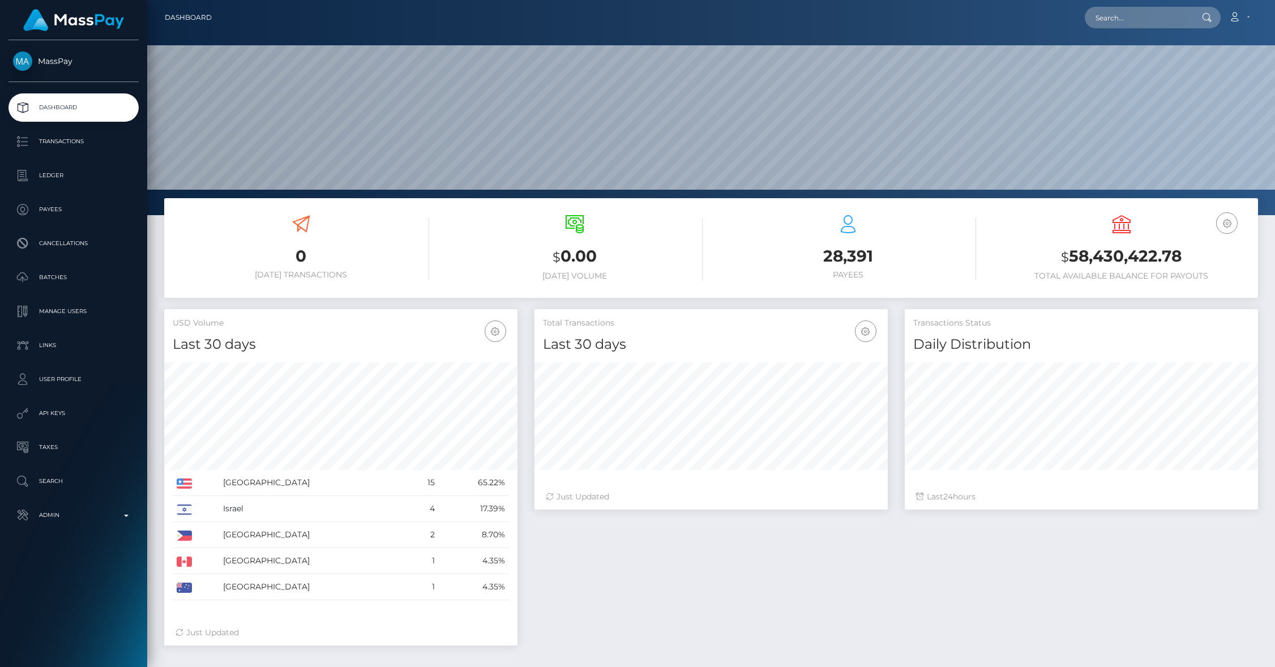
scroll to position [200, 353]
click at [77, 134] on p "Transactions" at bounding box center [73, 141] width 121 height 17
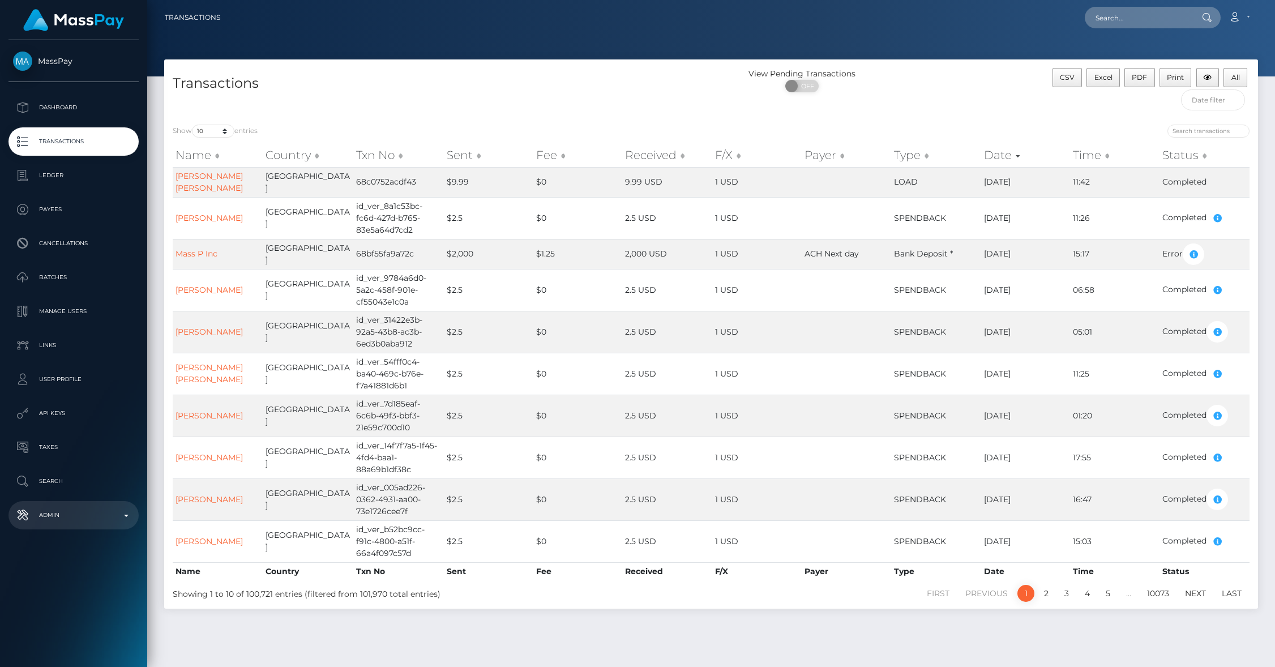
click at [107, 517] on p "Admin" at bounding box center [73, 515] width 121 height 17
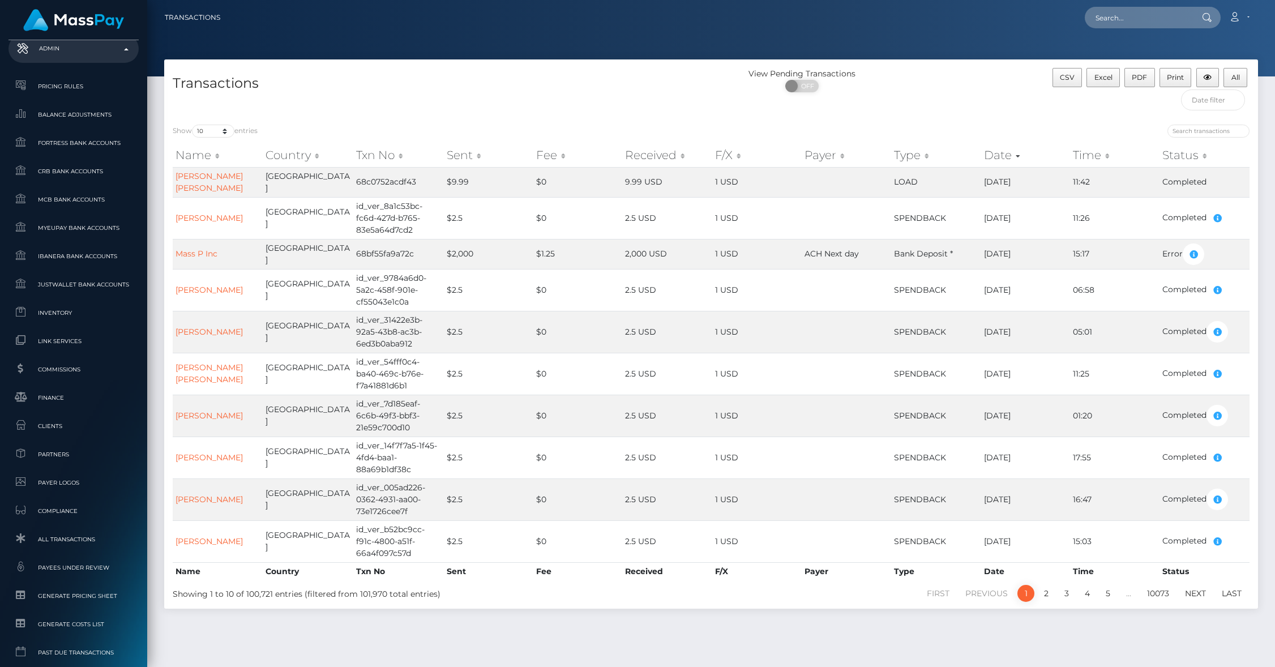
scroll to position [553, 0]
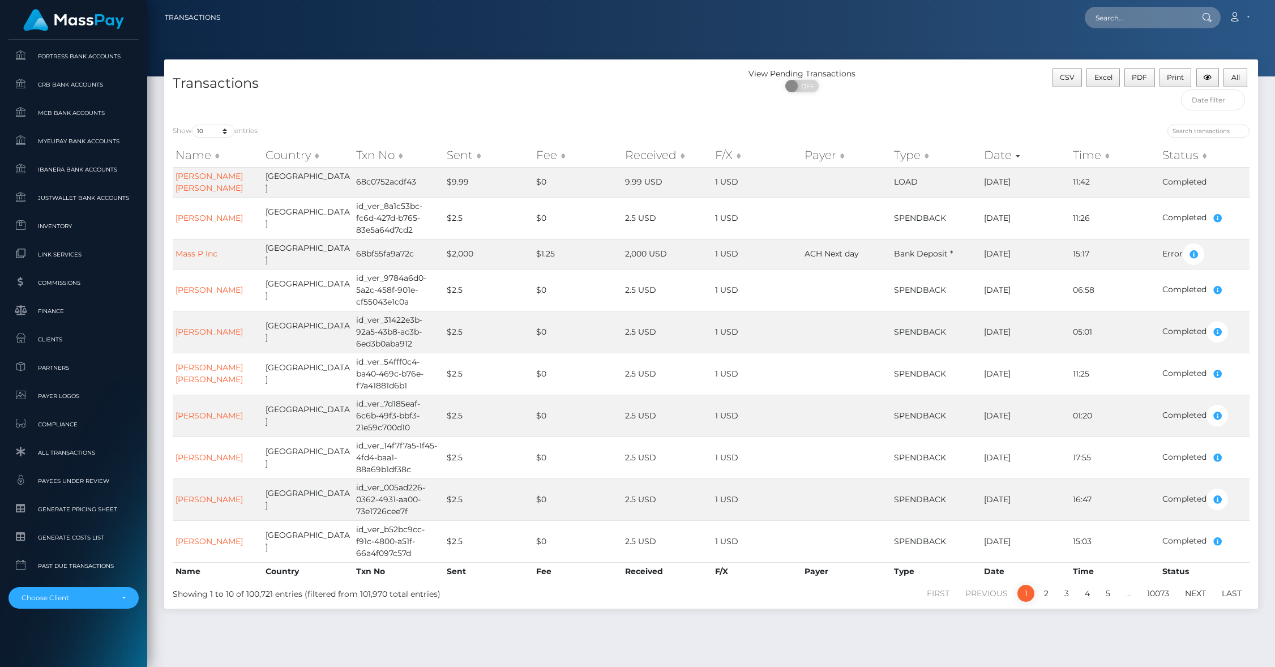
click at [85, 610] on div "MassPay Dashboard Transactions Ledger Payees Cancellations" at bounding box center [73, 352] width 147 height 624
click at [84, 608] on div "Choose Client" at bounding box center [73, 598] width 130 height 22
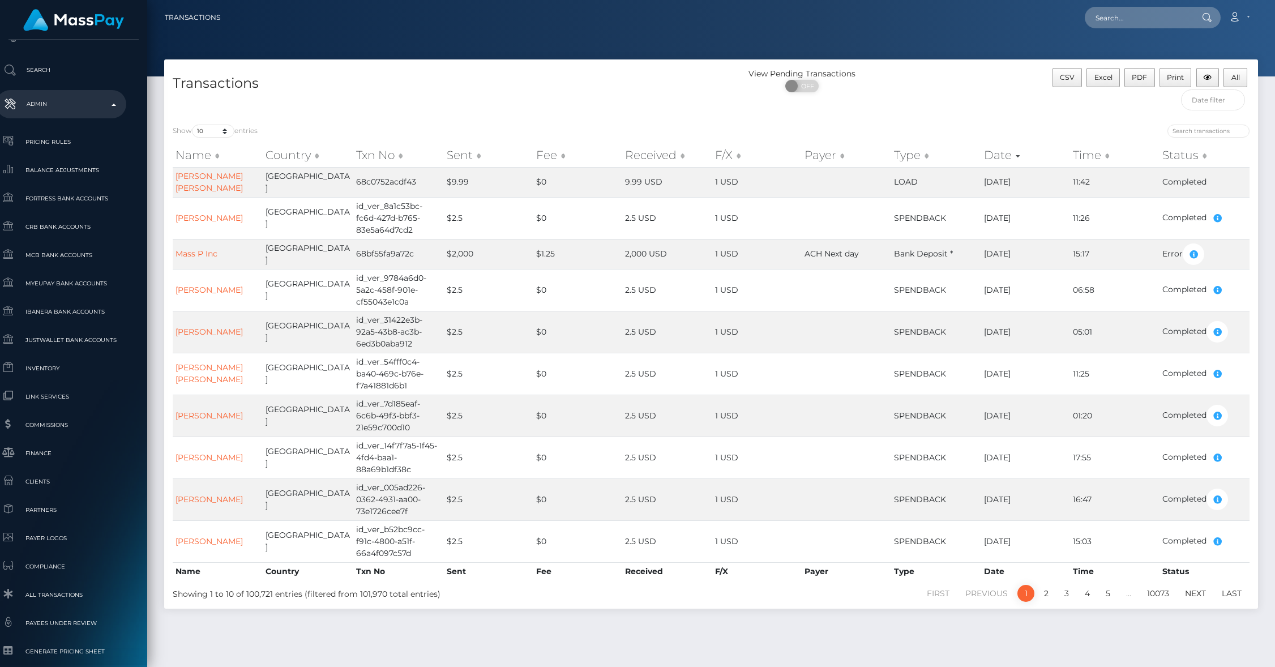
type input "mpw"
select select "263"
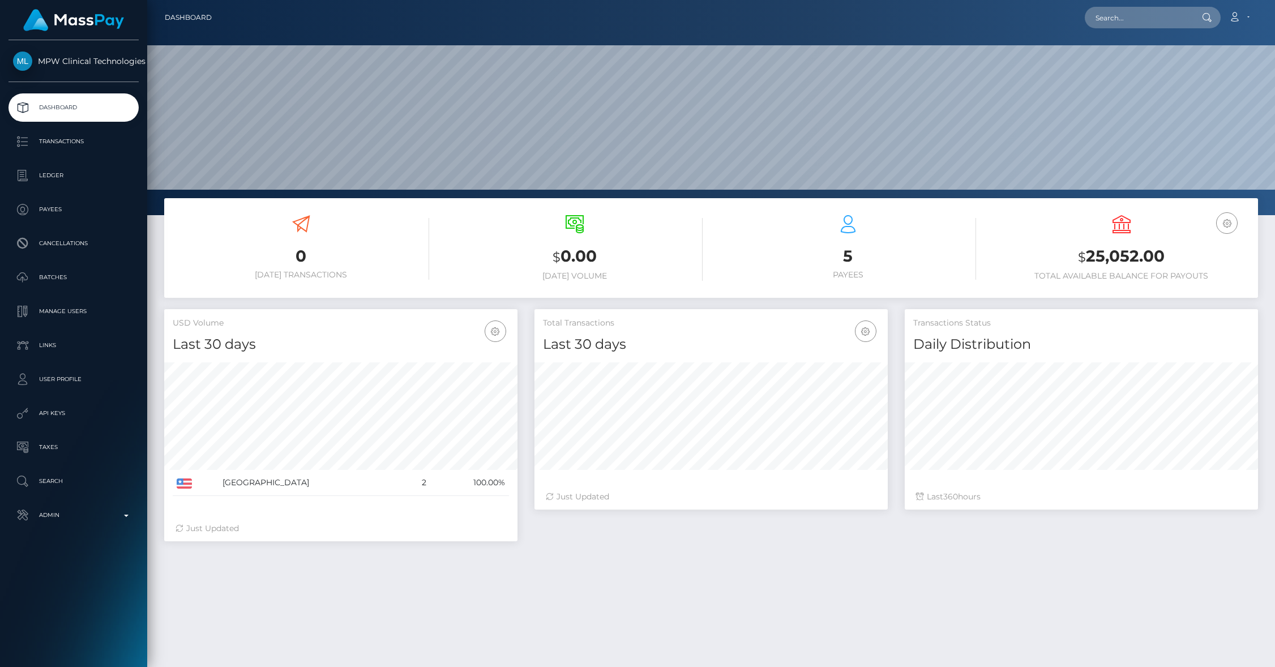
scroll to position [200, 353]
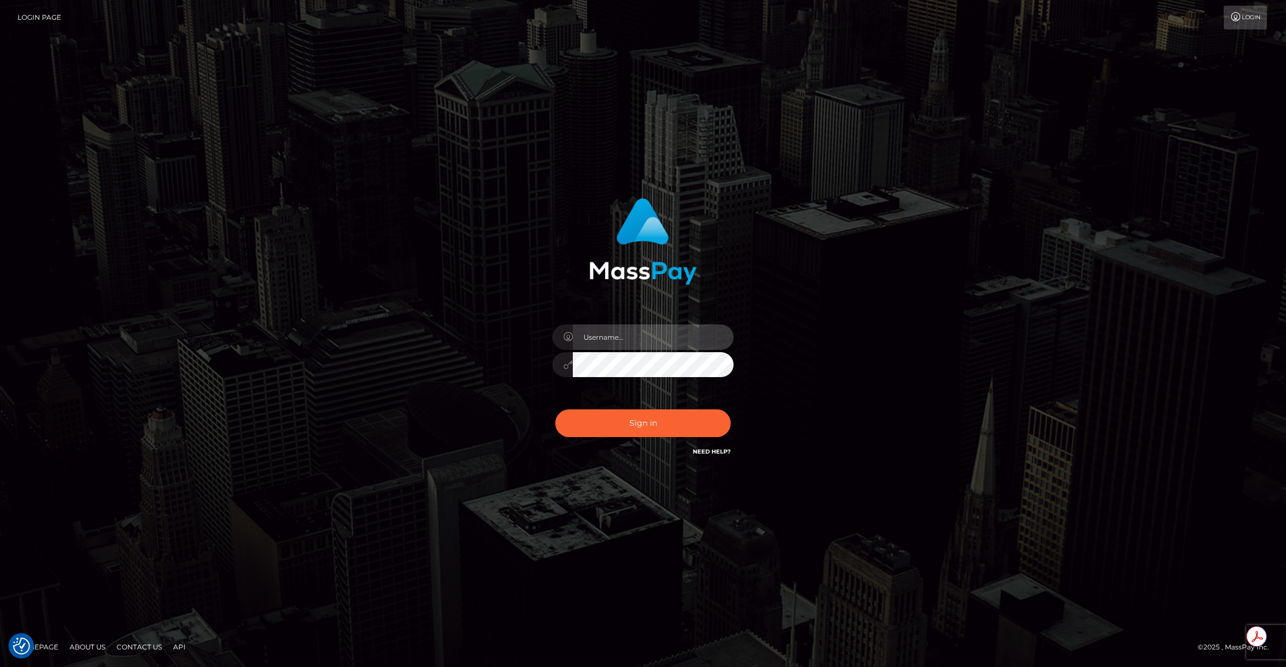
type input "brentg"
click at [644, 418] on button "Sign in" at bounding box center [642, 423] width 175 height 28
type input "brentg"
click at [611, 425] on button "Sign in" at bounding box center [642, 423] width 175 height 28
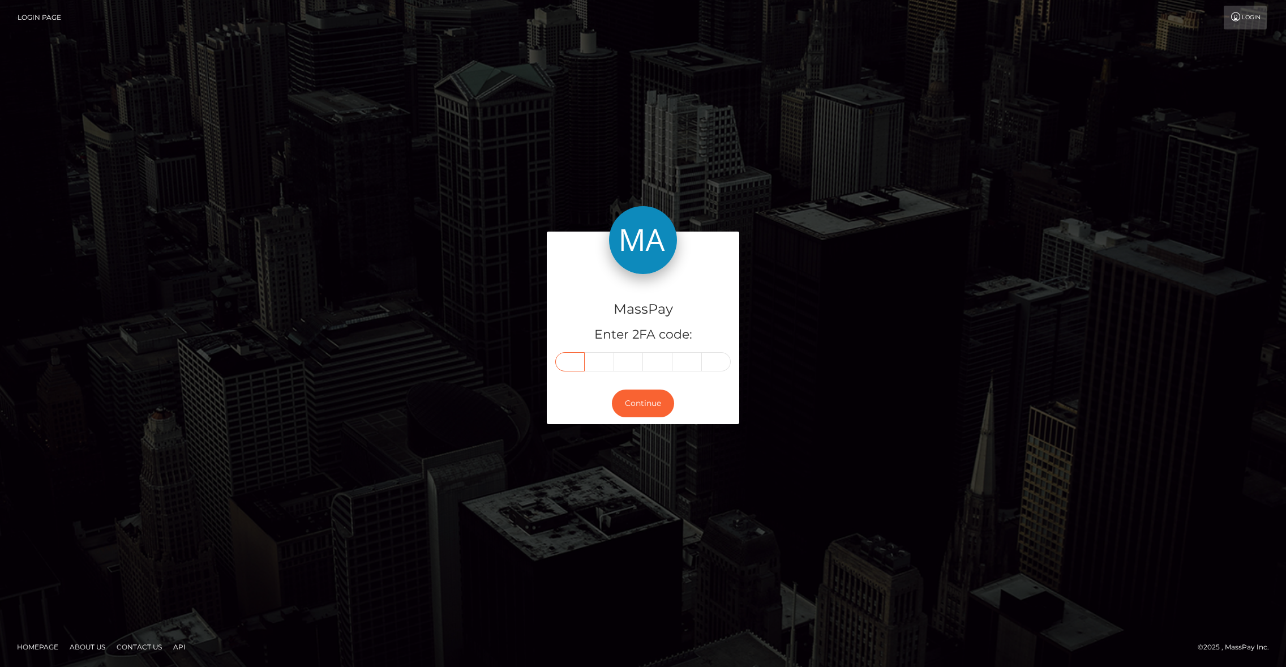
paste input "1"
type input "1"
type input "7"
type input "3"
type input "8"
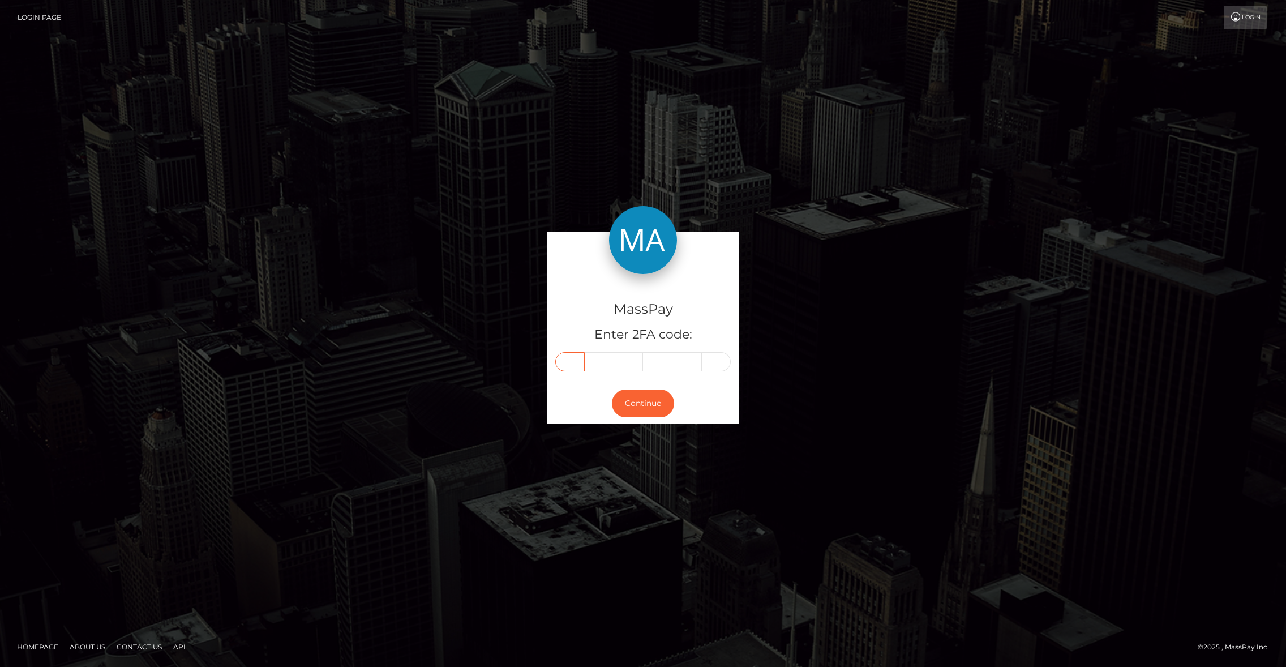
type input "3"
type input "8"
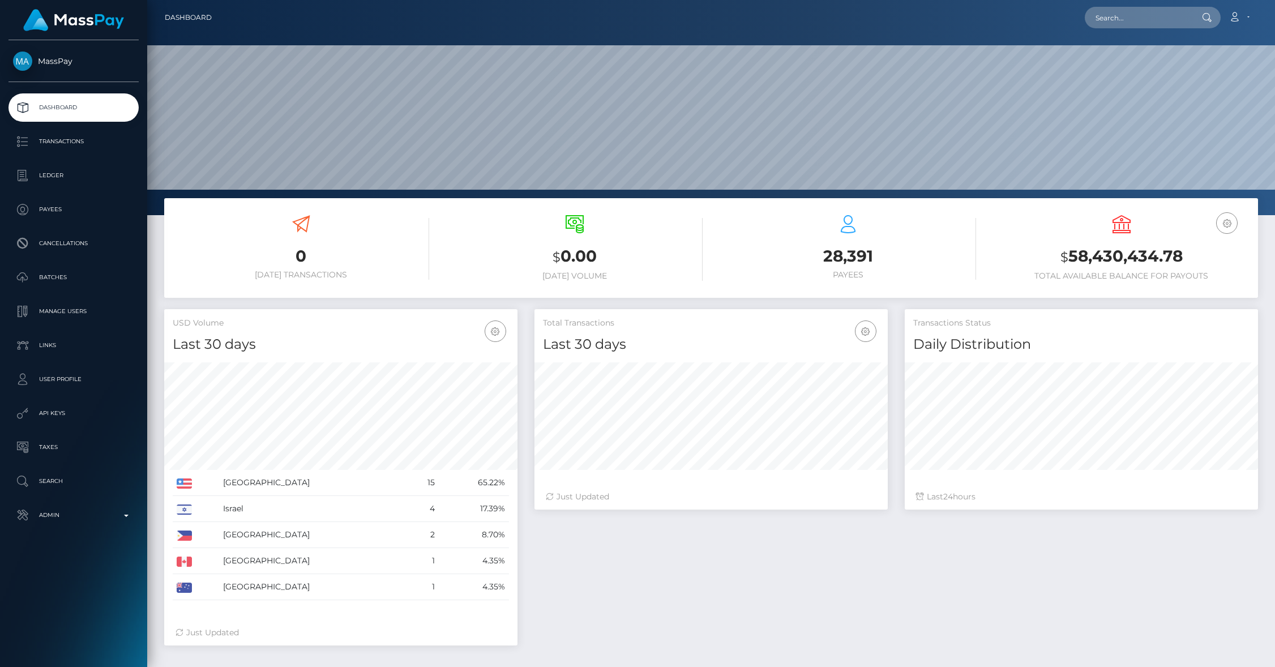
scroll to position [200, 353]
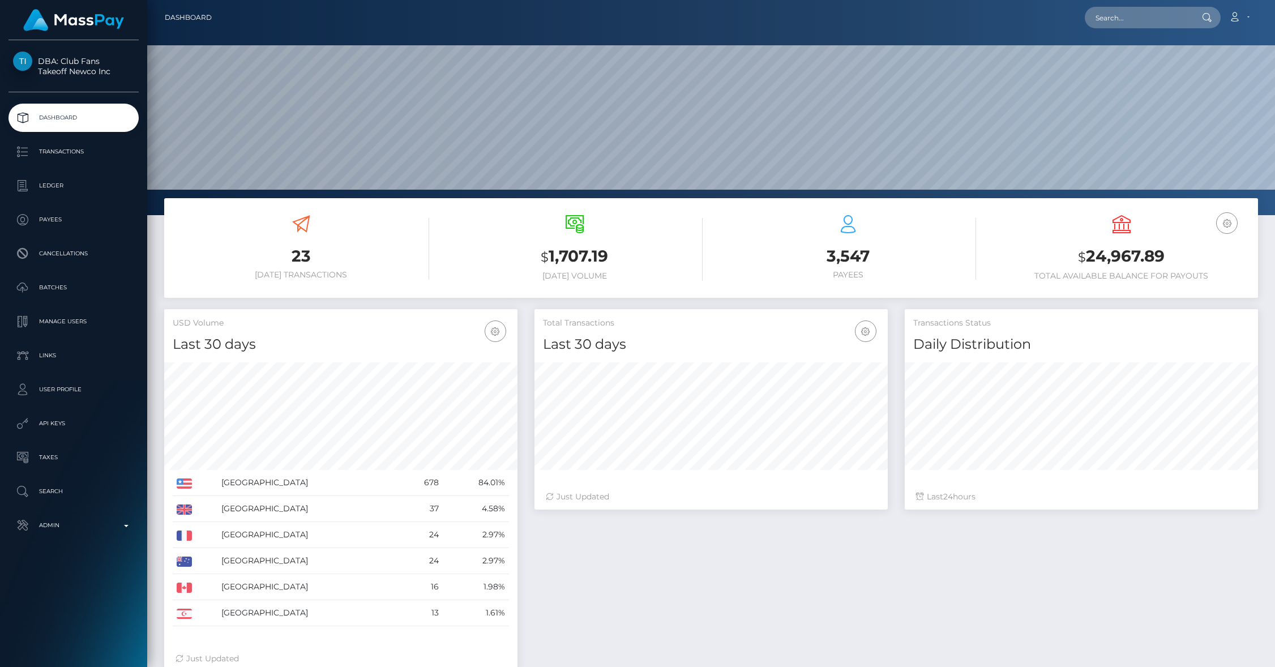
scroll to position [200, 353]
click at [1128, 14] on input "text" at bounding box center [1138, 18] width 106 height 22
paste input "[EMAIL_ADDRESS][DOMAIN_NAME]"
type input "[EMAIL_ADDRESS][DOMAIN_NAME]"
click at [1122, 50] on link "Gamma Entertainment Inc" at bounding box center [1144, 58] width 119 height 21
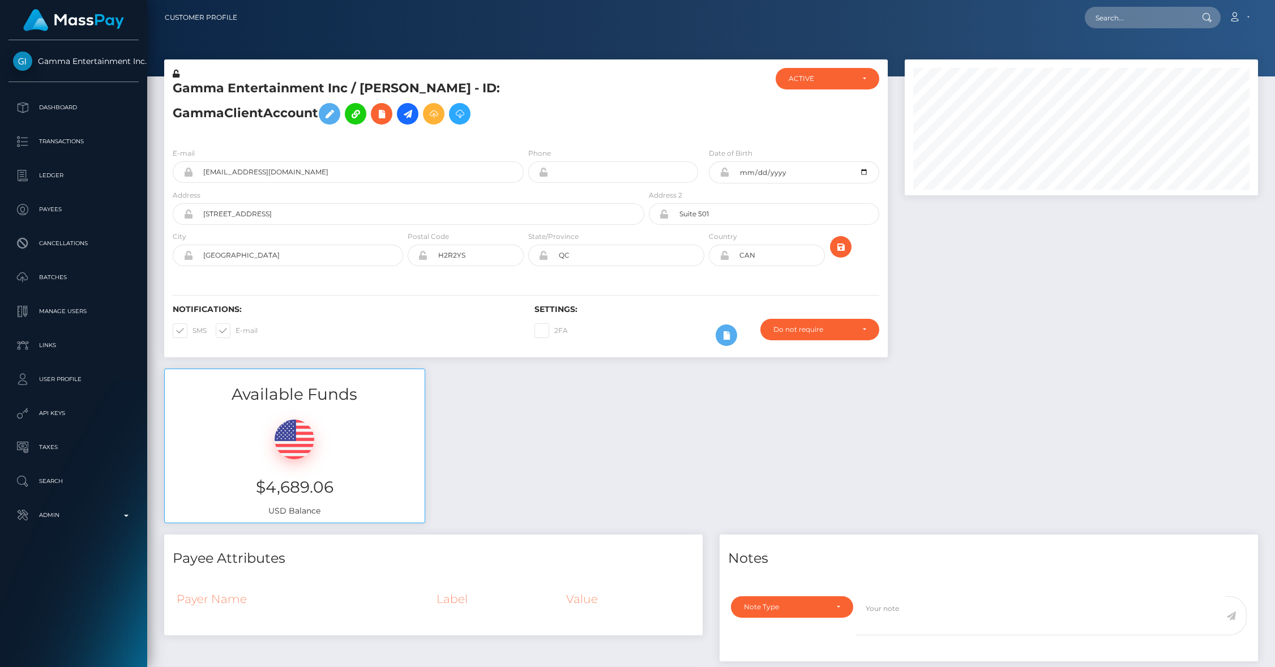
scroll to position [136, 353]
click at [572, 451] on div "Available Funds $4,689.06 USD Balance" at bounding box center [711, 452] width 1111 height 166
click at [401, 121] on icon at bounding box center [408, 114] width 14 height 14
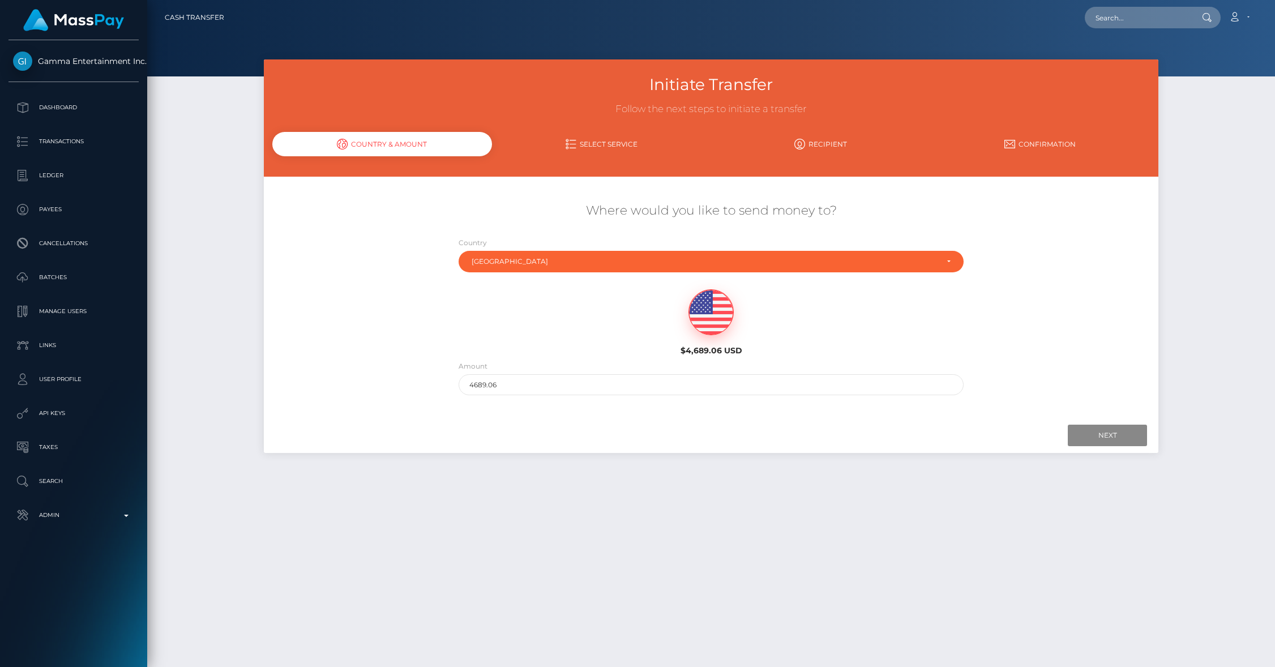
click at [696, 315] on img at bounding box center [711, 312] width 44 height 45
click at [1108, 435] on input "Next" at bounding box center [1107, 436] width 79 height 22
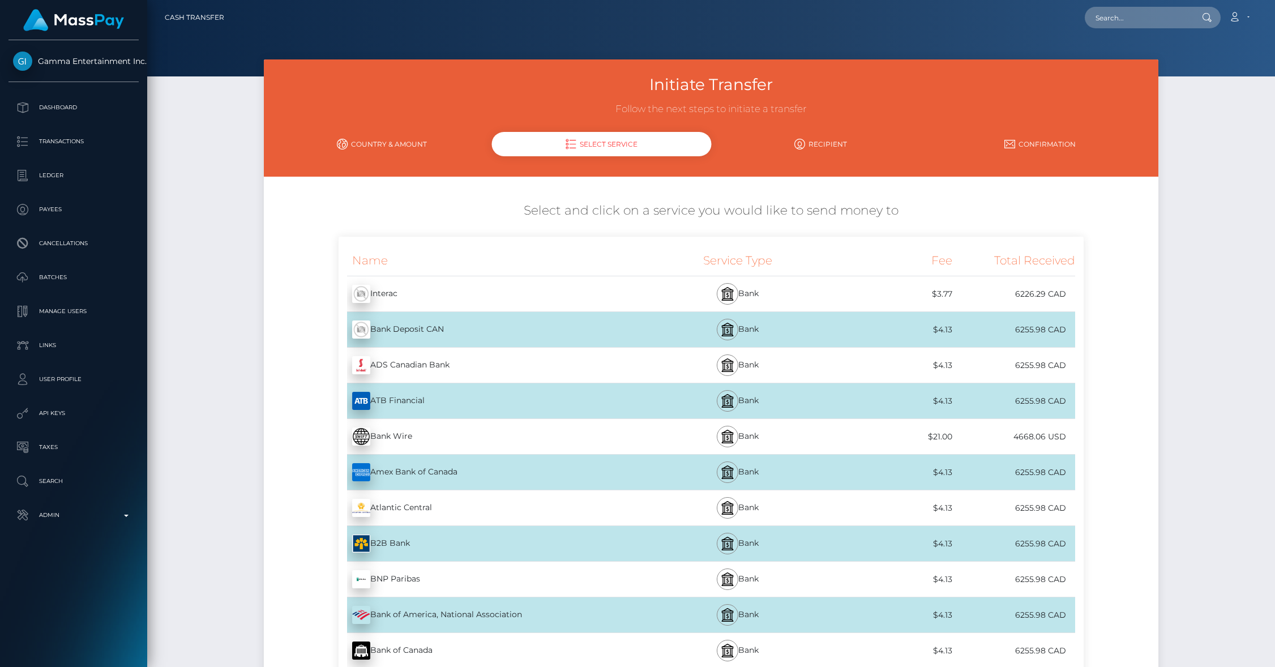
click at [384, 142] on link "Country & Amount" at bounding box center [382, 144] width 220 height 20
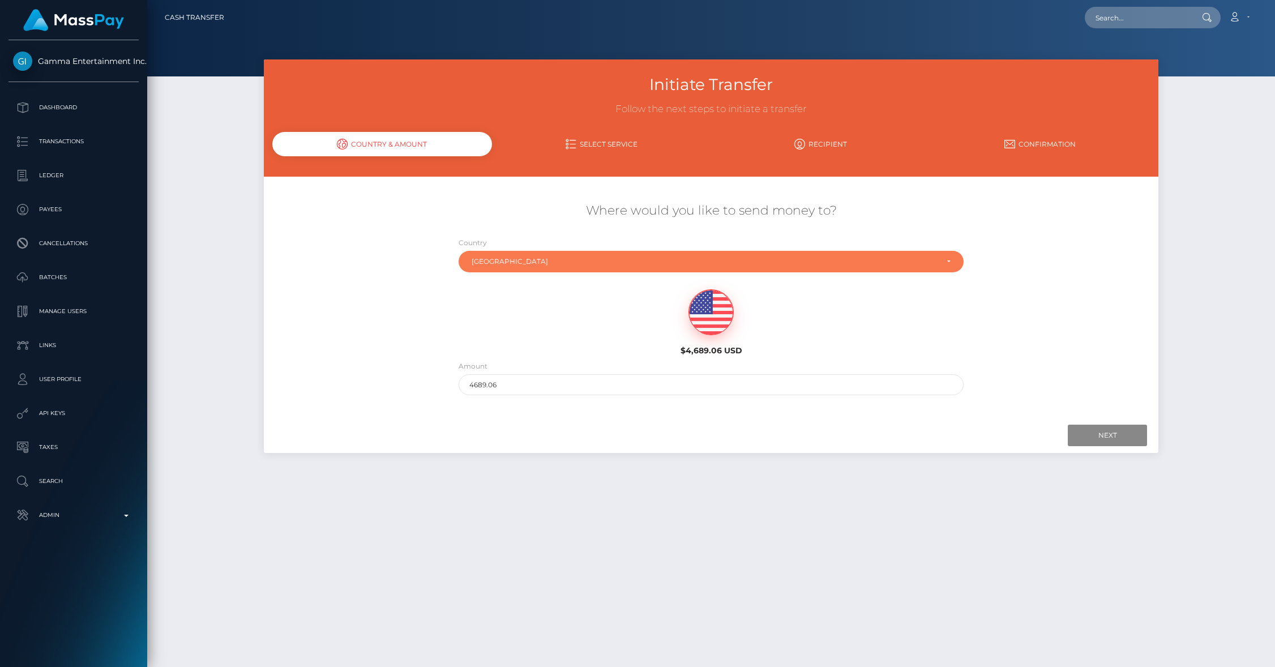
drag, startPoint x: 466, startPoint y: 250, endPoint x: 503, endPoint y: 275, distance: 44.1
click at [467, 251] on div "Canada" at bounding box center [711, 262] width 505 height 22
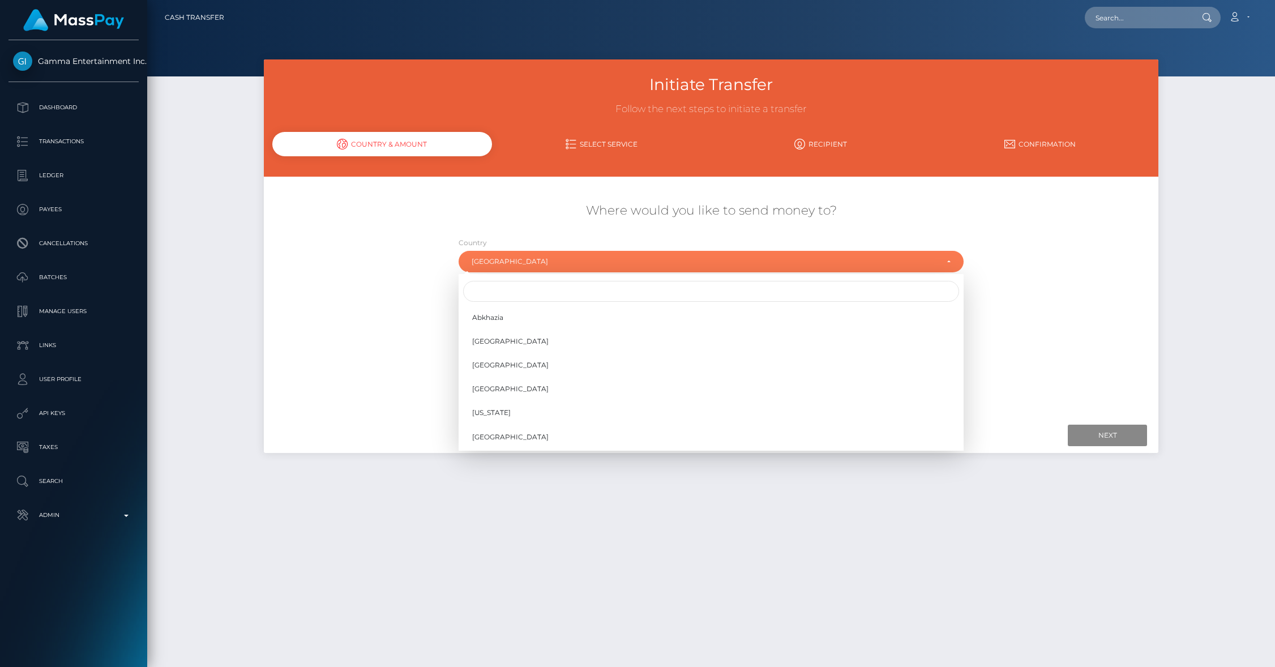
scroll to position [733, 0]
click at [505, 282] on input "Search" at bounding box center [711, 291] width 496 height 21
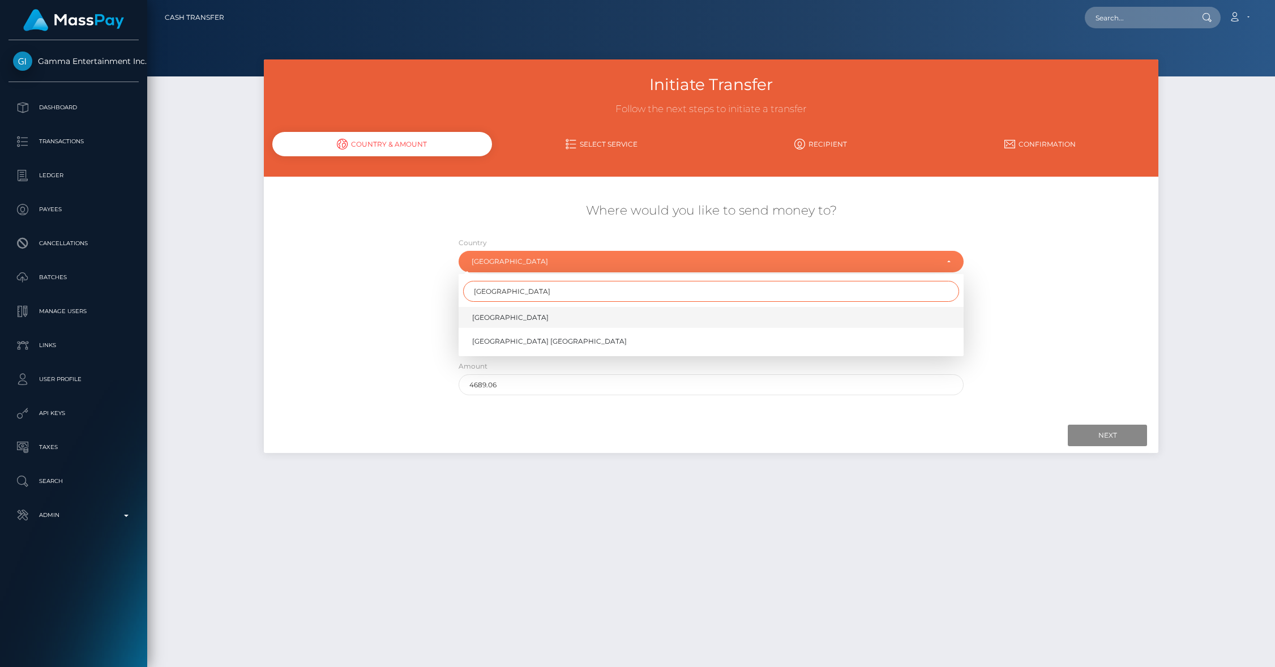
type input "united states"
click at [502, 314] on span "United States" at bounding box center [510, 317] width 76 height 10
select select "USA"
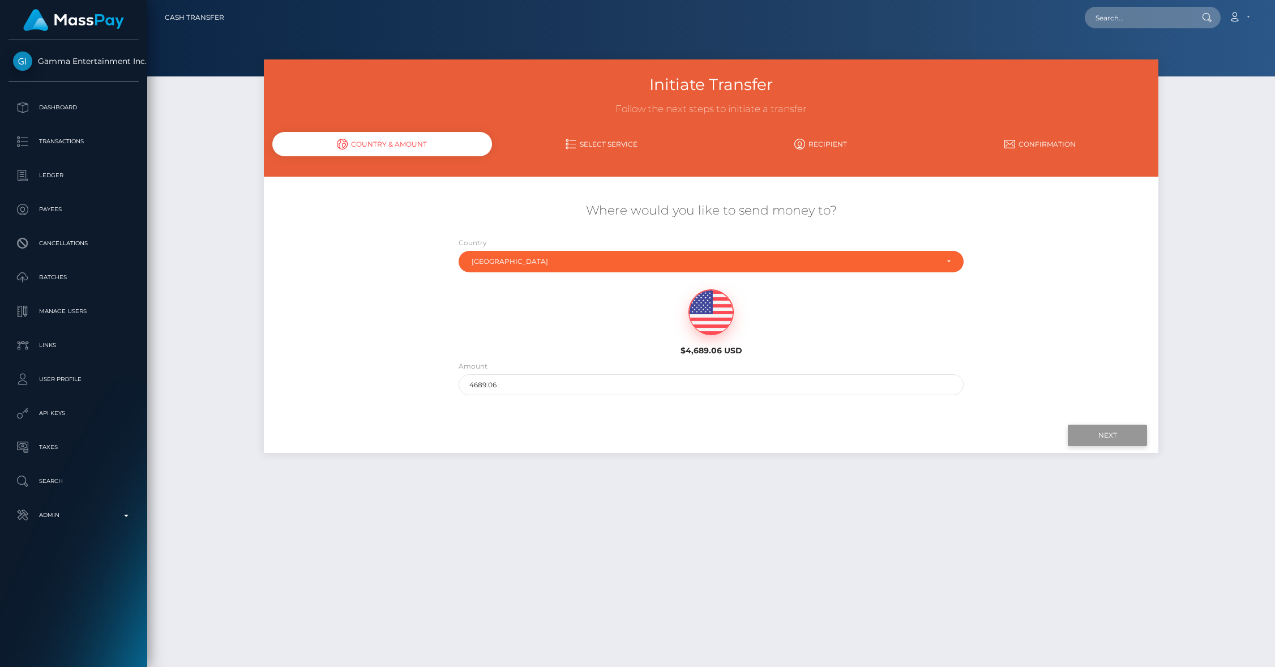
click at [1111, 437] on input "Next" at bounding box center [1107, 436] width 79 height 22
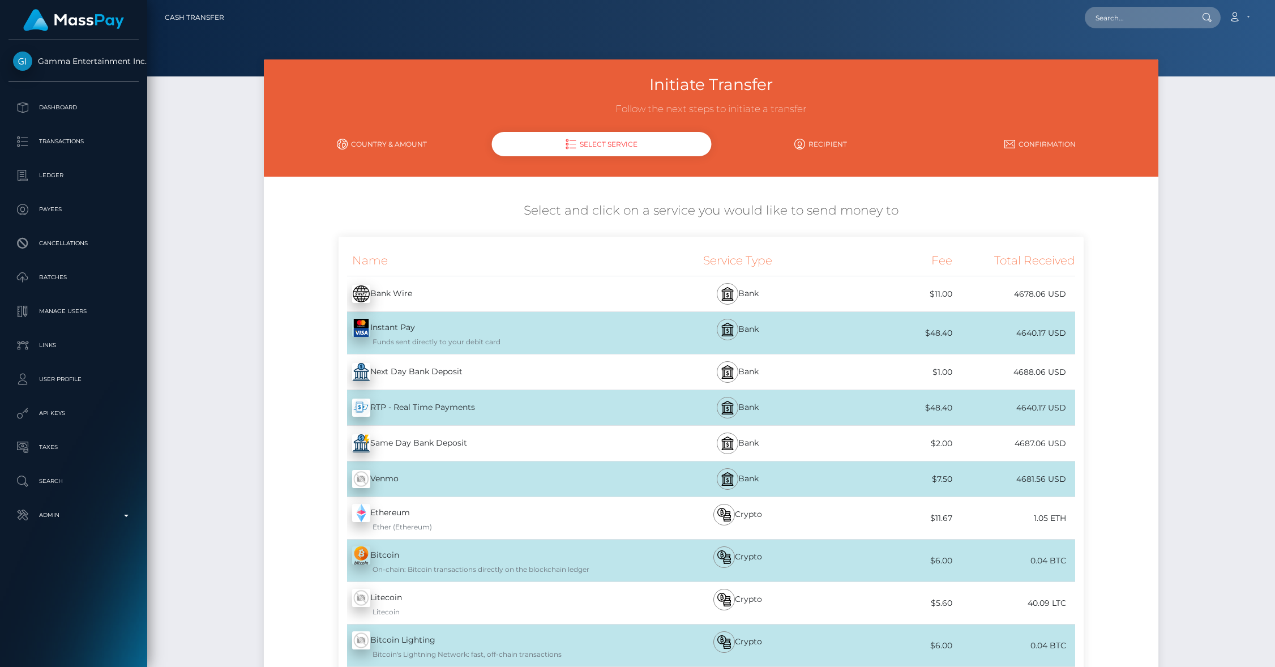
click at [503, 374] on div "Next Day Bank Deposit - USD" at bounding box center [492, 372] width 307 height 32
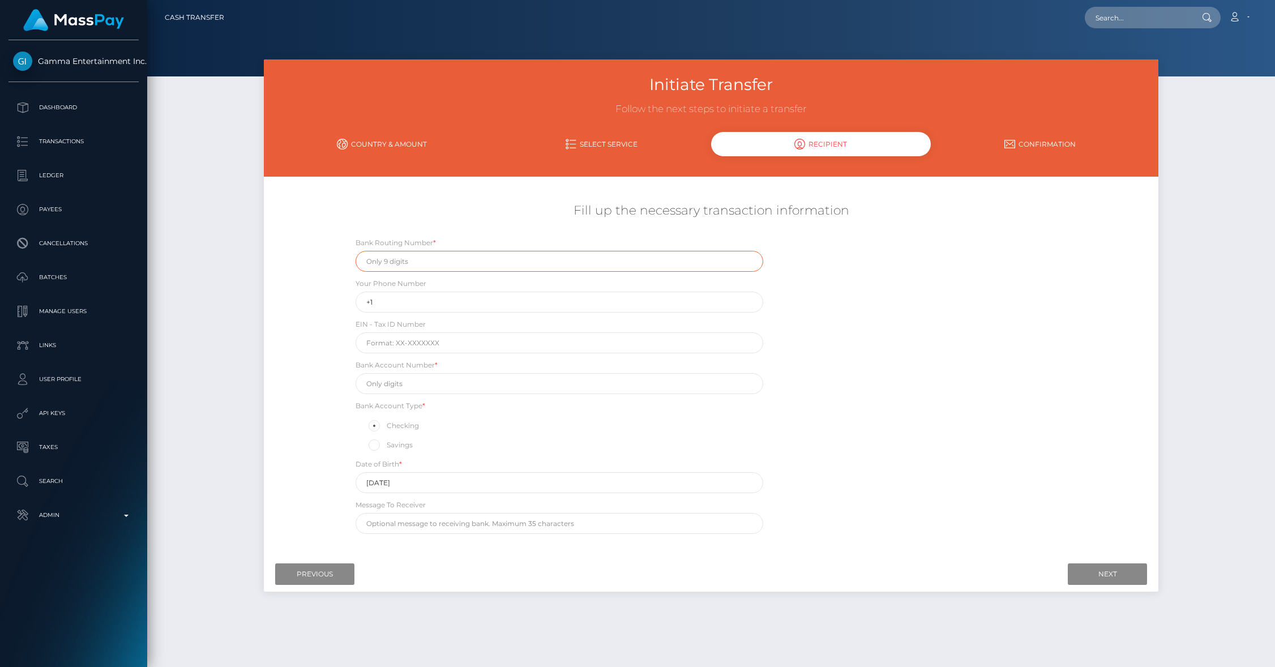
click at [414, 258] on input "text" at bounding box center [560, 261] width 408 height 21
type input "026013356"
type input "0199015074"
click at [823, 545] on div "Where would you like to send money to? Country Abkhazia Afghanistan Albania Alg…" at bounding box center [710, 368] width 877 height 366
click at [1104, 573] on input "Next" at bounding box center [1107, 574] width 79 height 22
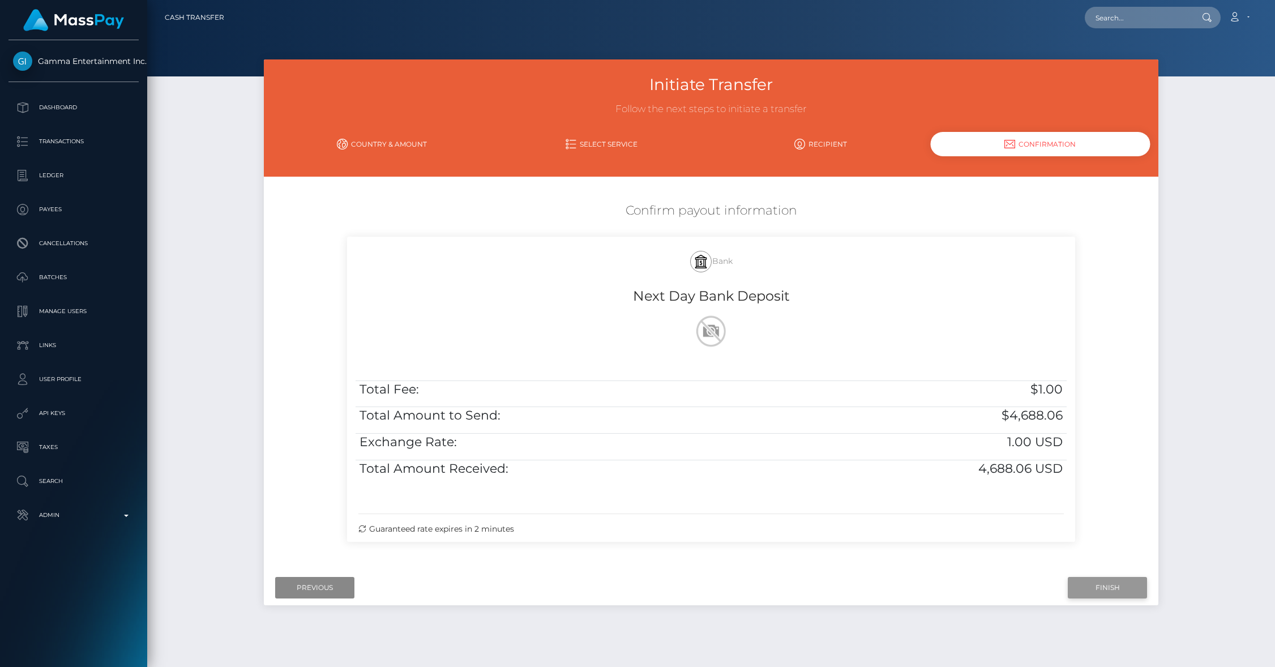
click at [1113, 585] on input "Finish" at bounding box center [1107, 588] width 79 height 22
click at [879, 327] on div at bounding box center [712, 331] width 712 height 36
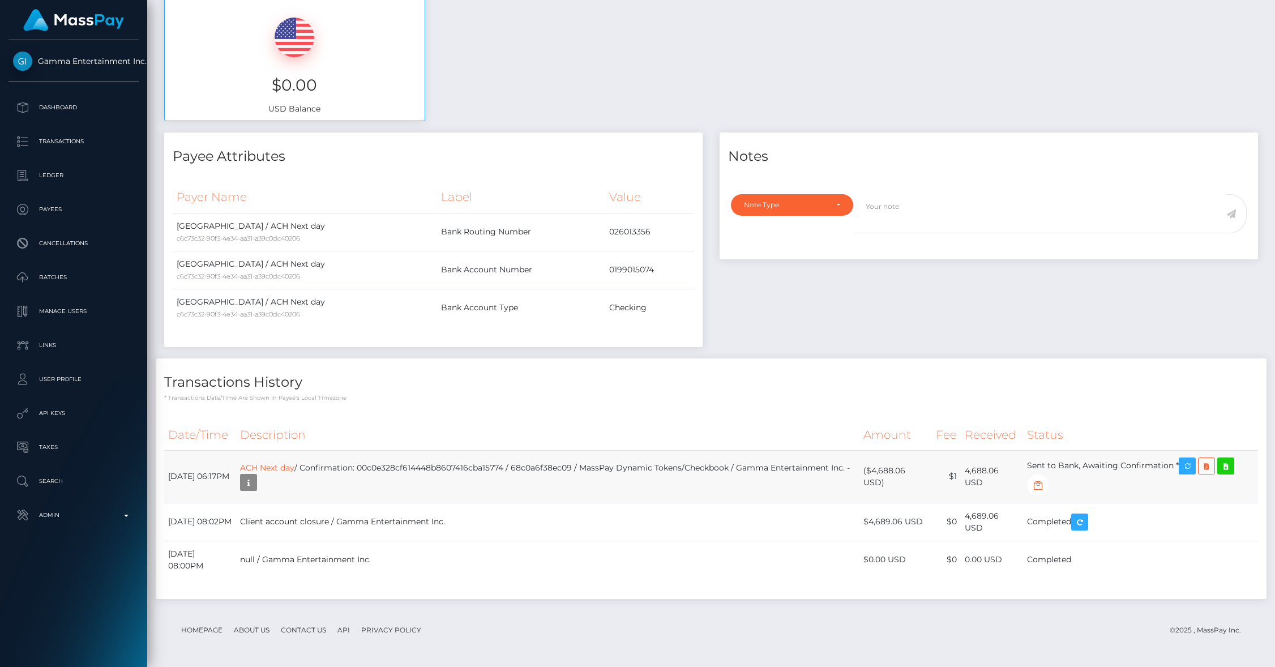
scroll to position [136, 353]
click at [576, 466] on td "ACH Next day / Confirmation: 00c0e328cf614448b8607416cba15774 / 68c0a6f38ec09 /…" at bounding box center [547, 476] width 623 height 53
copy td "68c0a6f38ec09"
